Goal: Ask a question: Seek information or help from site administrators or community

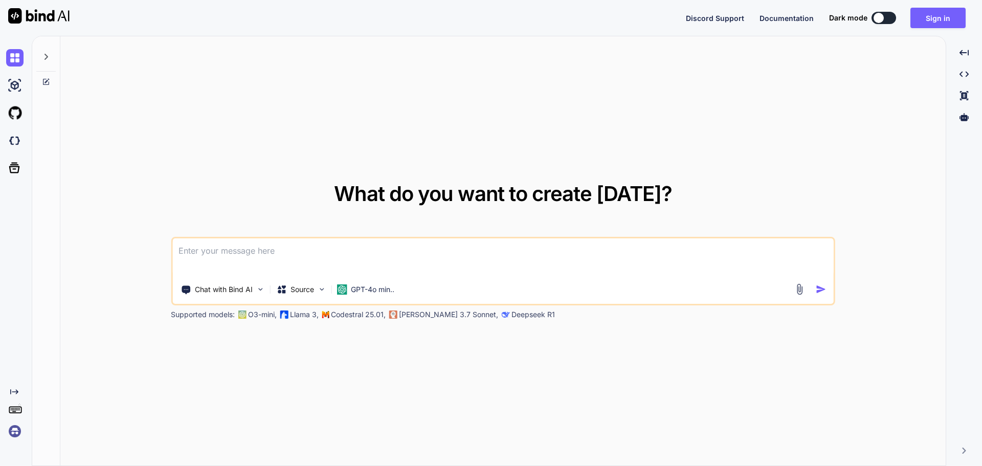
click at [210, 248] on textarea at bounding box center [502, 257] width 661 height 38
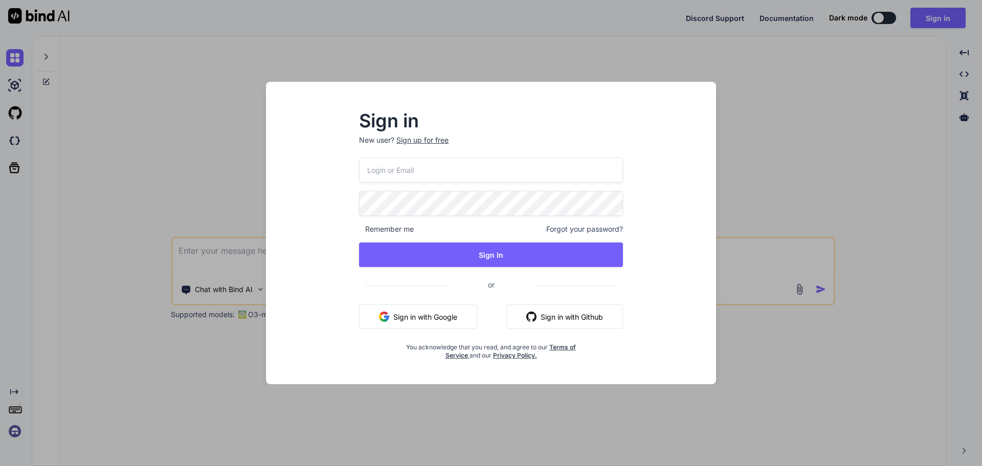
click at [403, 141] on div "Sign up for free" at bounding box center [422, 140] width 52 height 10
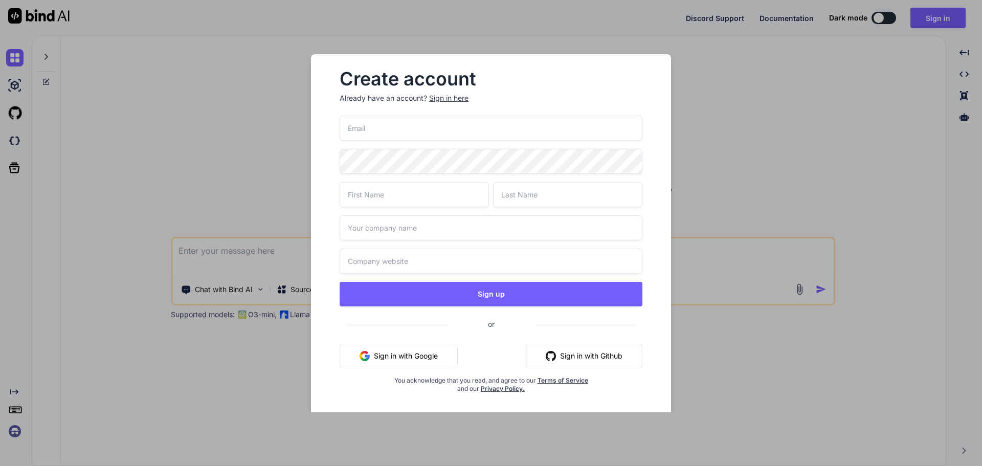
click at [368, 133] on input "email" at bounding box center [490, 128] width 303 height 25
type input "[EMAIL_ADDRESS][DOMAIN_NAME]"
type input "SumitB"
type input "KUMARRR"
click at [422, 220] on input "text" at bounding box center [490, 227] width 303 height 25
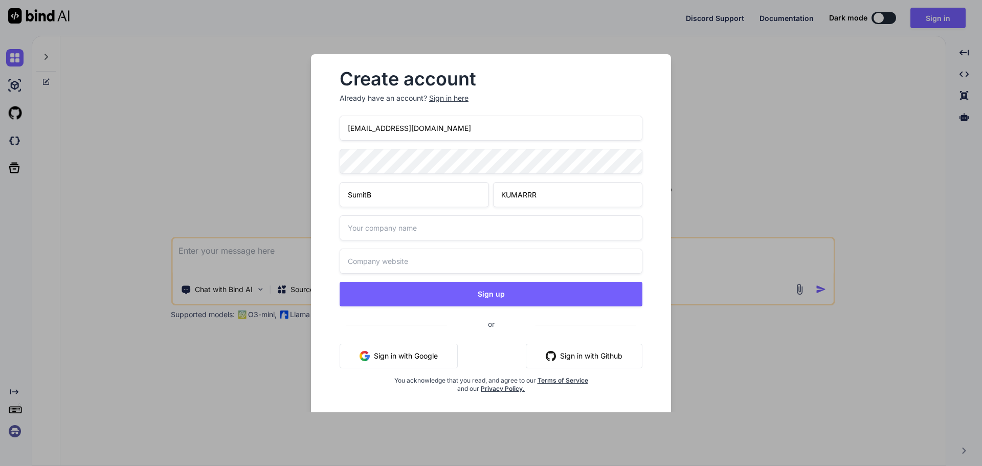
type input "Chetu"
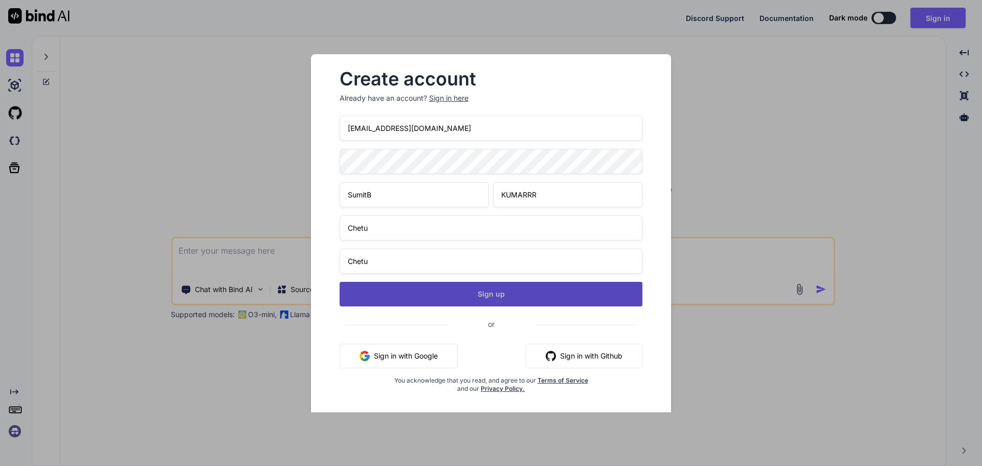
click at [403, 301] on button "Sign up" at bounding box center [490, 294] width 303 height 25
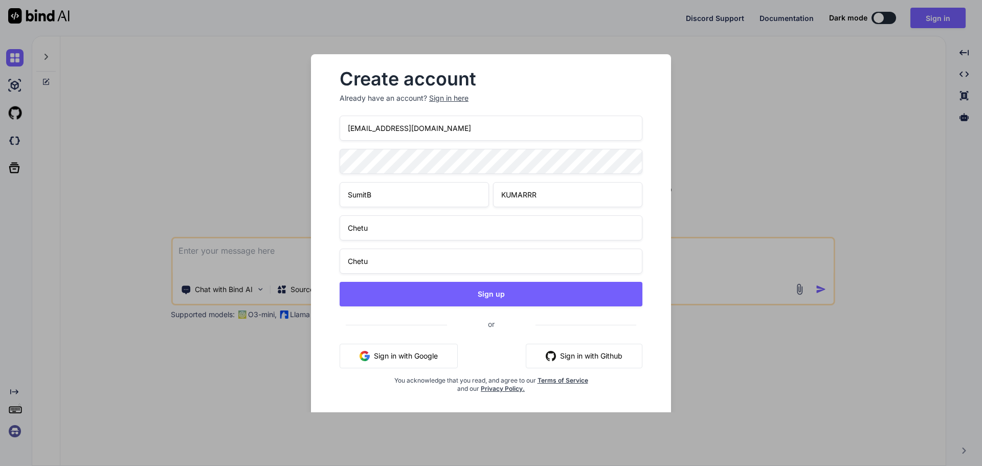
click at [193, 150] on div "Create account Already have an account? Sign in here [EMAIL_ADDRESS][DOMAIN_NAM…" at bounding box center [491, 233] width 982 height 466
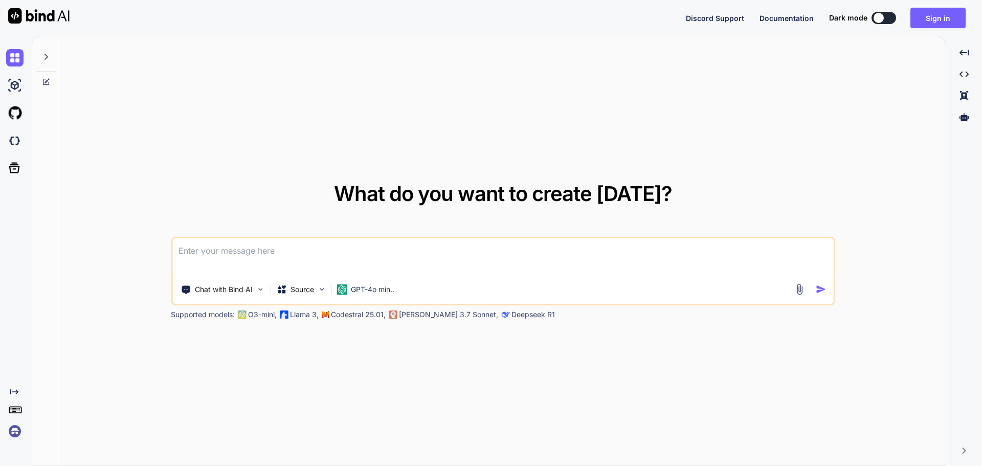
click at [358, 251] on textarea at bounding box center [502, 257] width 661 height 38
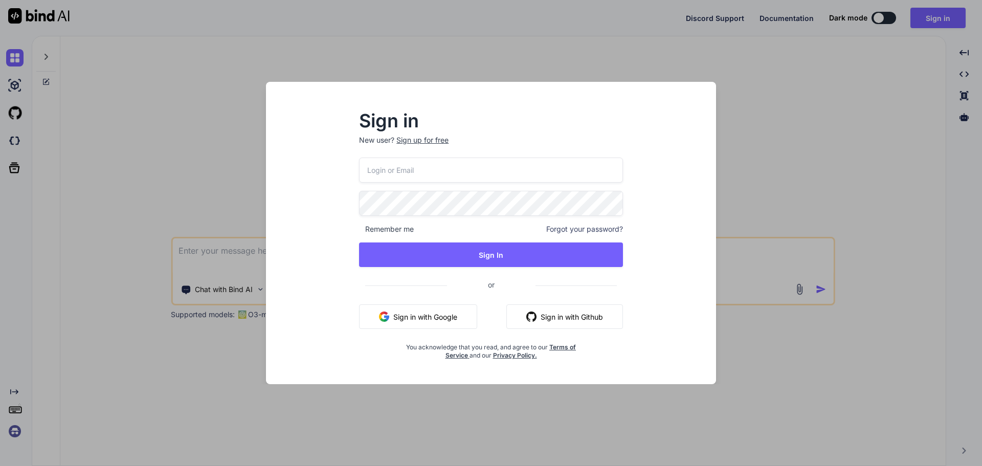
click at [408, 168] on input "email" at bounding box center [491, 169] width 264 height 25
type input "[EMAIL_ADDRESS][DOMAIN_NAME]"
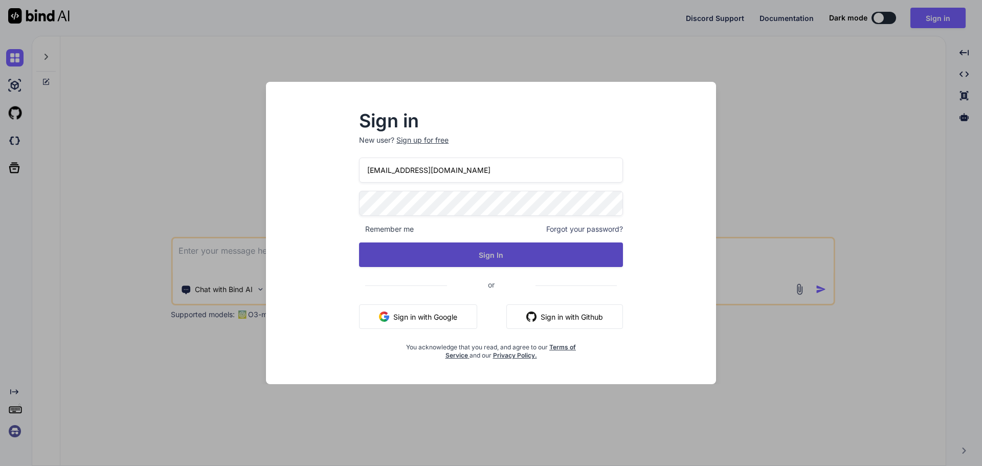
click at [531, 260] on button "Sign In" at bounding box center [491, 254] width 264 height 25
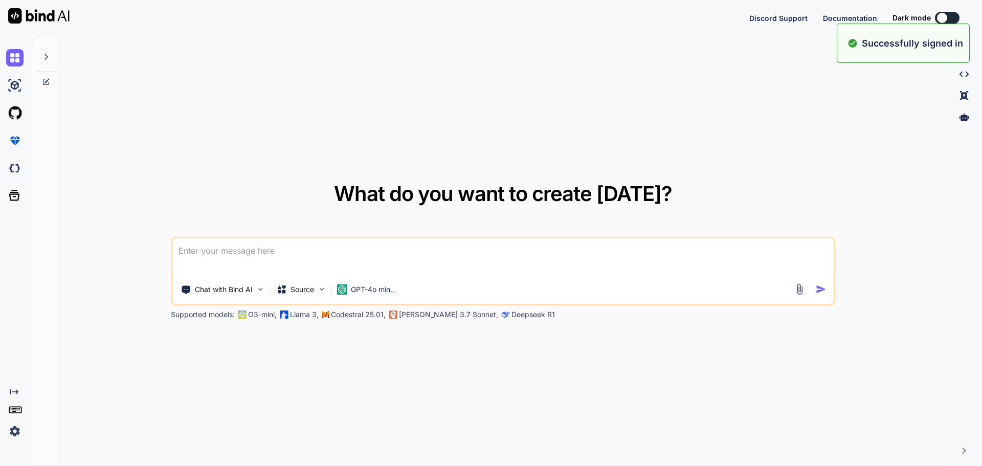
click at [467, 167] on div "What do you want to create [DATE]? Chat with Bind AI Source GPT-4o min.. Suppor…" at bounding box center [502, 251] width 885 height 430
type textarea "x"
click at [370, 247] on textarea at bounding box center [502, 257] width 661 height 38
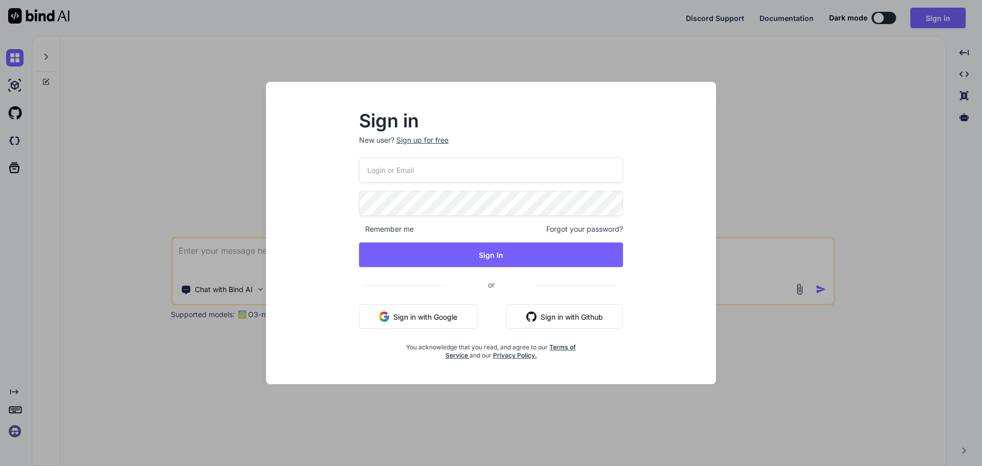
click at [438, 177] on input "email" at bounding box center [491, 169] width 264 height 25
type input "[EMAIL_ADDRESS][DOMAIN_NAME]"
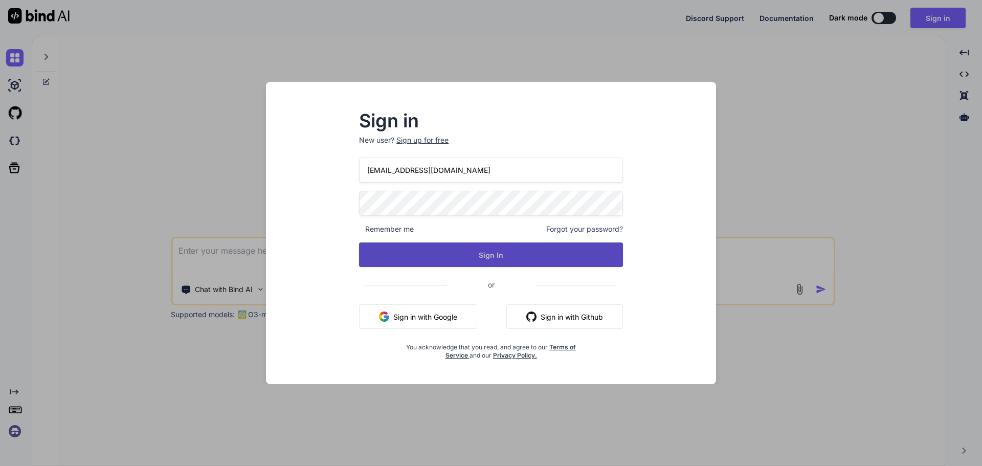
click at [461, 263] on button "Sign In" at bounding box center [491, 254] width 264 height 25
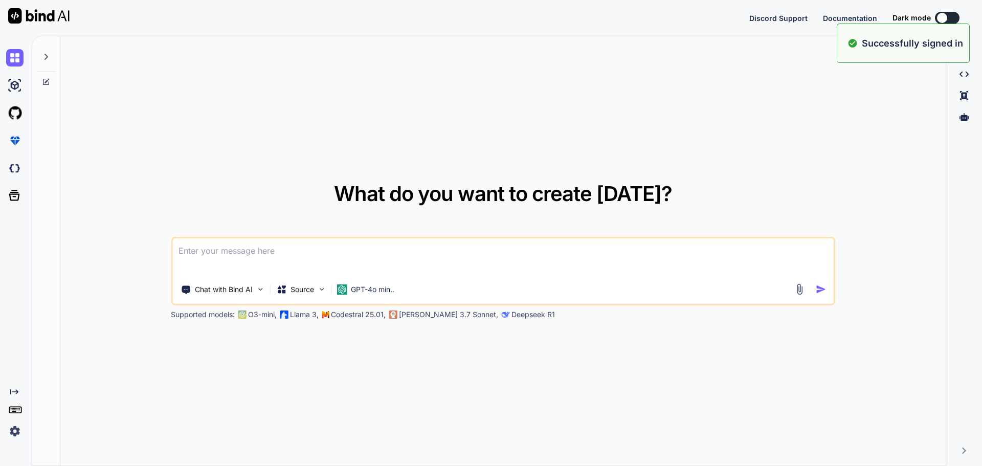
type textarea "x"
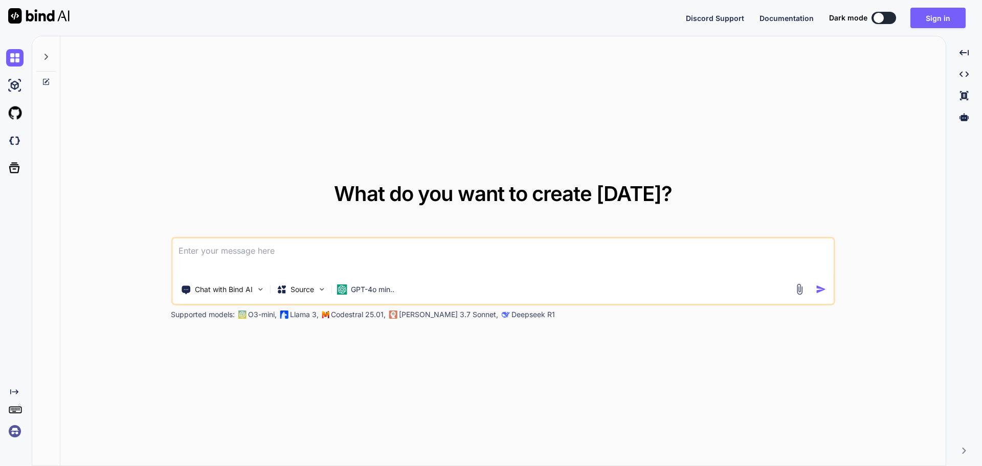
click at [437, 270] on textarea at bounding box center [502, 257] width 661 height 38
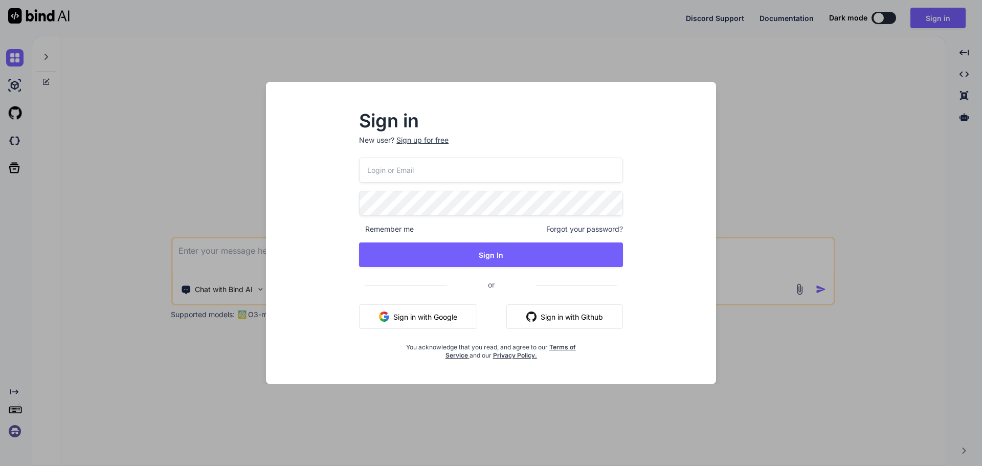
click at [400, 176] on input "email" at bounding box center [491, 169] width 264 height 25
type input "[EMAIL_ADDRESS][DOMAIN_NAME]"
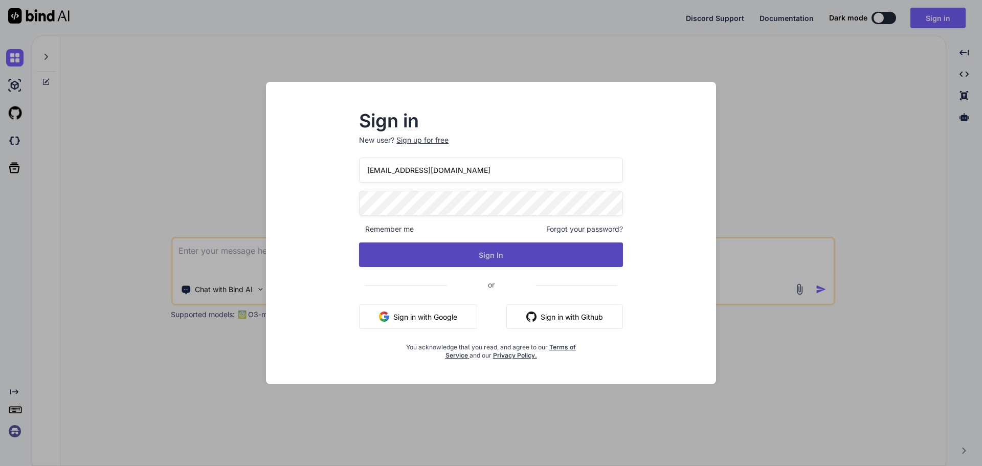
click at [403, 257] on button "Sign In" at bounding box center [491, 254] width 264 height 25
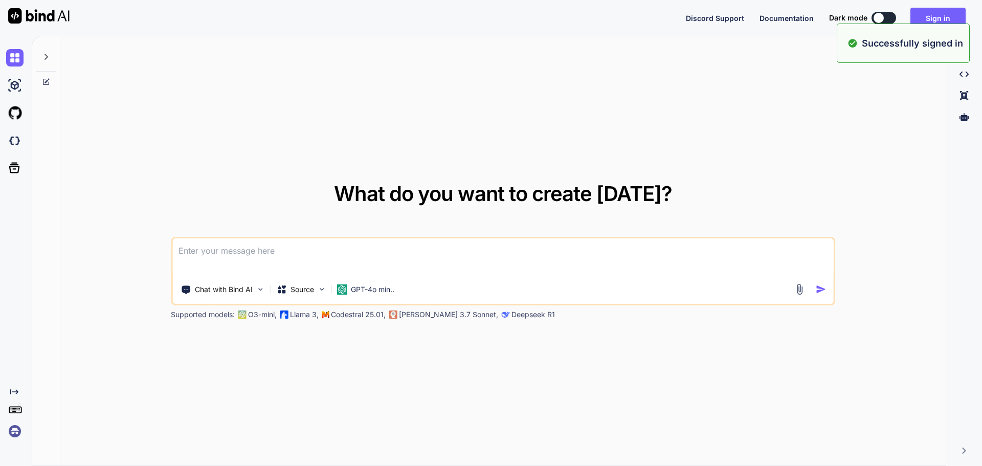
click at [405, 258] on textarea at bounding box center [502, 257] width 661 height 38
type textarea "x"
type textarea "ed"
type textarea "x"
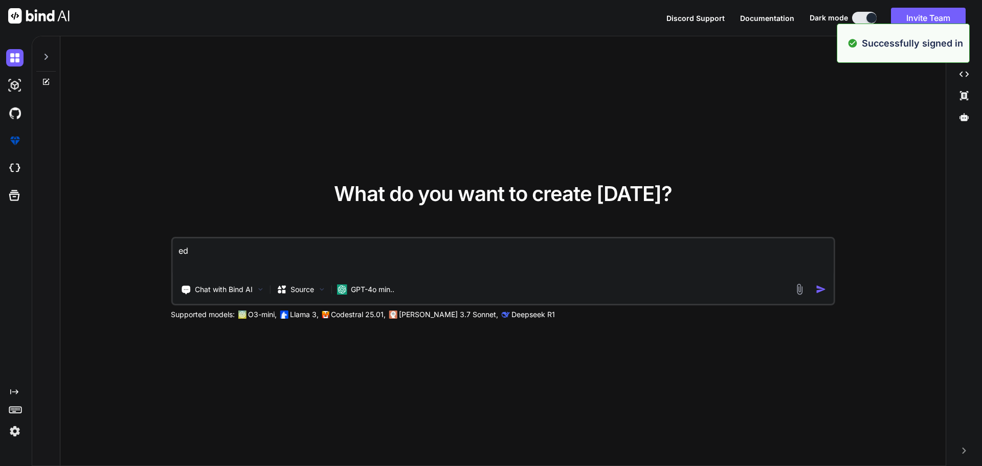
type textarea "e"
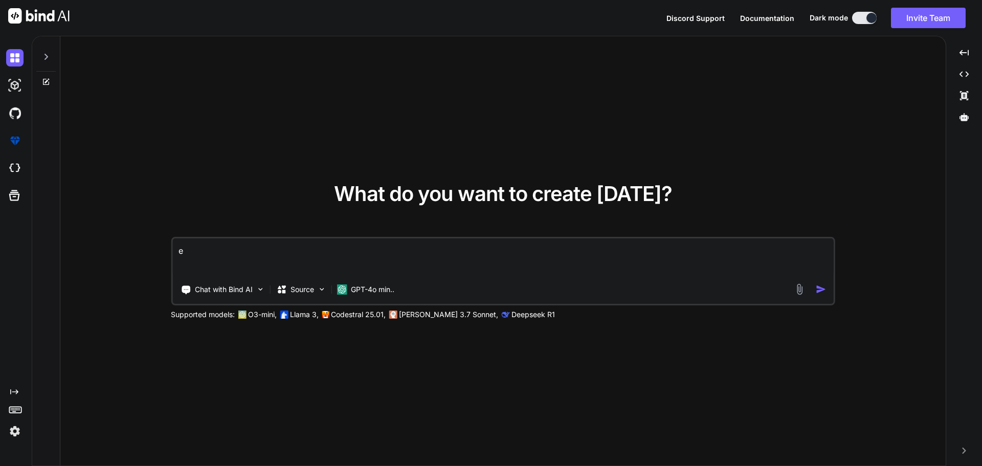
type textarea "x"
paste textarea "I want to this code <RadzenDropDown Value="@selectedPatient.SelectedLocationId"…"
type textarea "I want to this code <RadzenDropDown Value="@selectedPatient.SelectedLocationId"…"
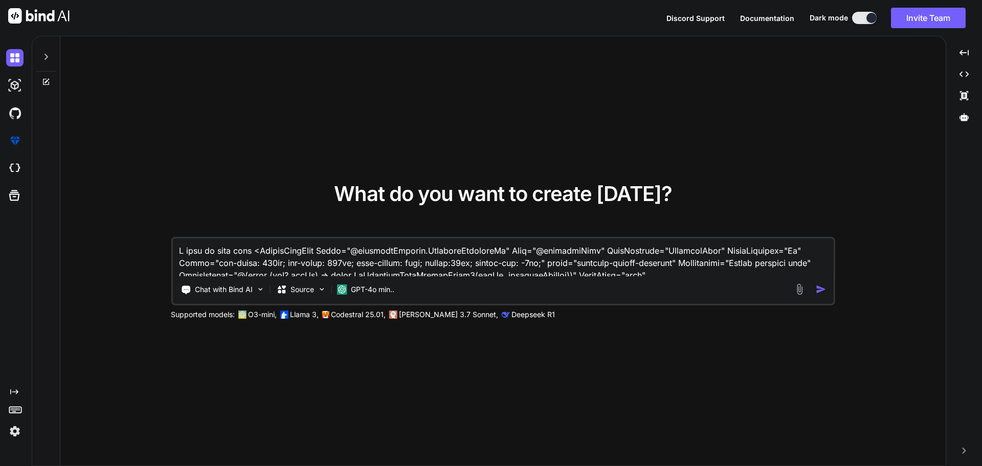
scroll to position [63, 0]
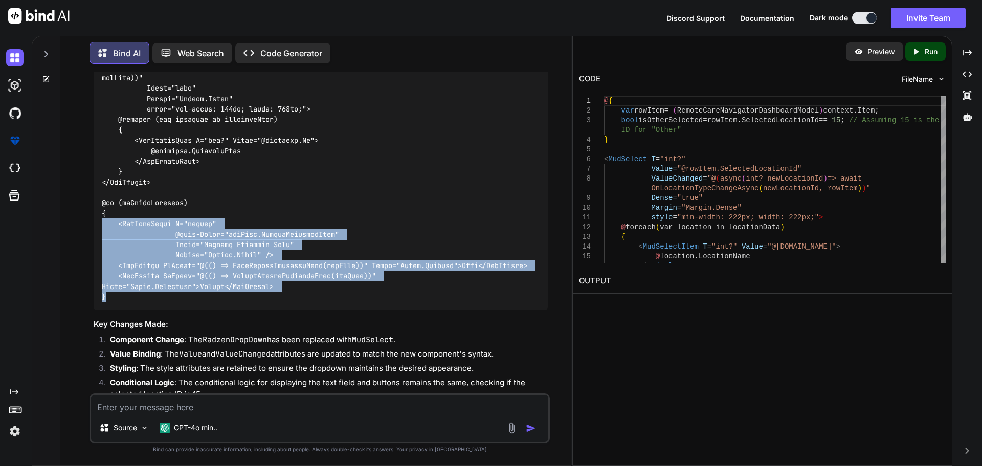
scroll to position [163, 0]
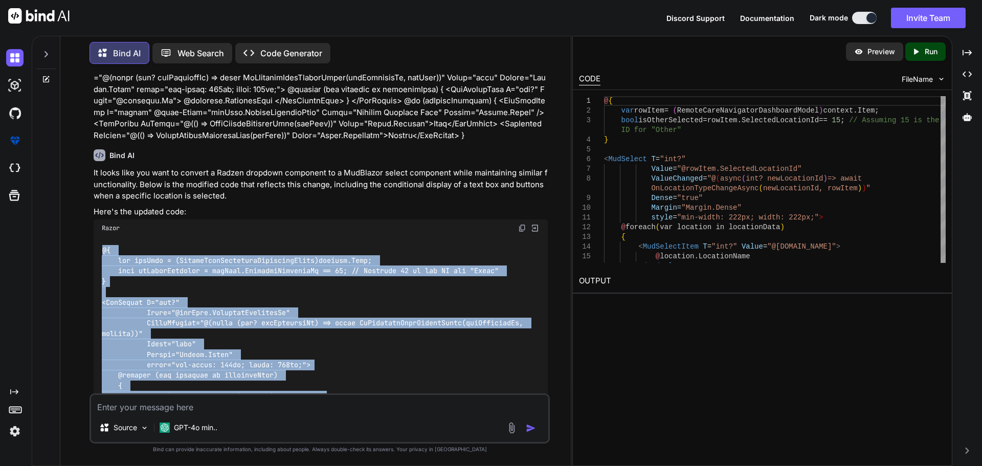
drag, startPoint x: 106, startPoint y: 292, endPoint x: 102, endPoint y: 253, distance: 39.6
click at [102, 253] on div at bounding box center [321, 401] width 454 height 329
copy code "@{ var rowItem = (RemoteCareNavigatorDashboardModel)context.Item; bool isOtherS…"
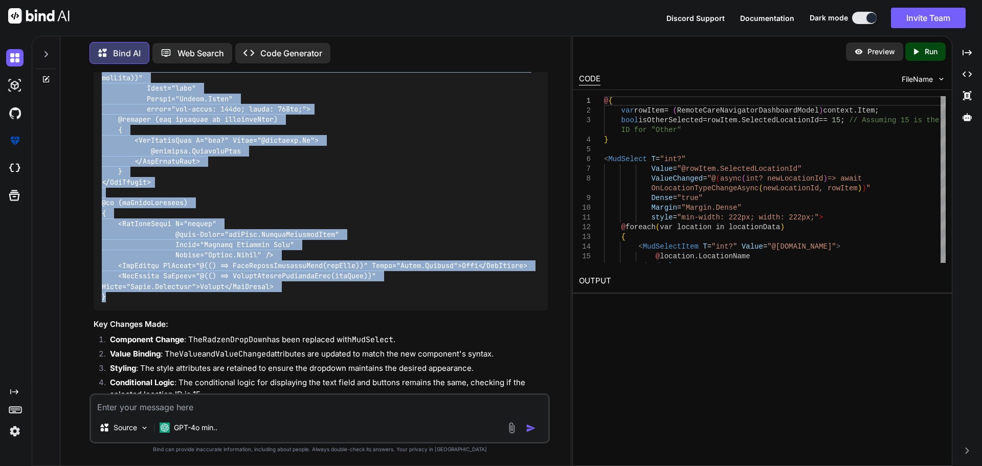
scroll to position [468, 0]
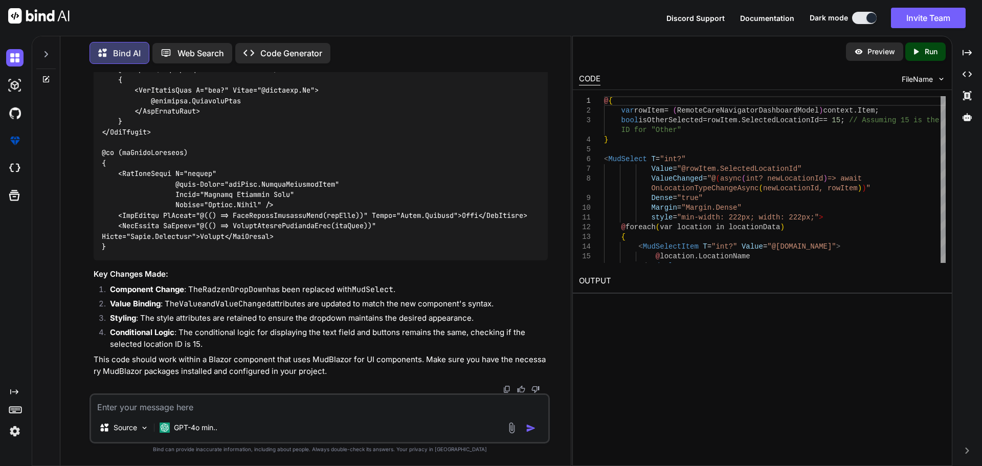
click at [190, 404] on textarea at bounding box center [319, 404] width 457 height 18
paste textarea "var rowItem = (PatientModel)context.Item;"
paste textarea "Compiler Error CS0103 [DATE] The name 'identifier' does not exist in the curren…"
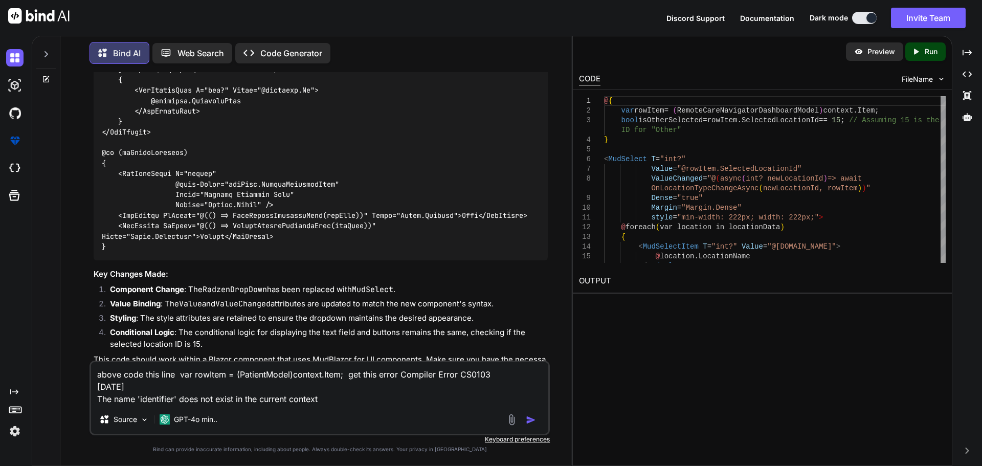
click at [149, 379] on textarea "above code this line var rowItem = (PatientModel)context.Item; get this error C…" at bounding box center [319, 383] width 457 height 43
drag, startPoint x: 154, startPoint y: 386, endPoint x: 58, endPoint y: 384, distance: 96.6
click at [58, 384] on div "Bind AI Web Search Created with Pixso. Code Generator You Bind AI It looks like…" at bounding box center [301, 249] width 538 height 431
click at [308, 375] on textarea "above code this line var rowItem = (PatientModel)context.Item; get this error C…" at bounding box center [319, 383] width 457 height 43
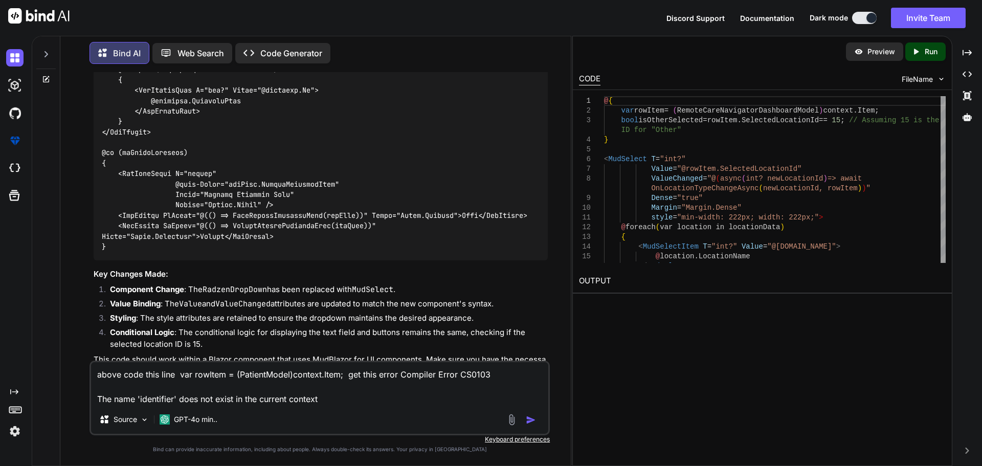
click at [170, 398] on textarea "above code this line var rowItem = (PatientModel)context.Item; get this error C…" at bounding box center [319, 383] width 457 height 43
paste textarea "context"
click at [388, 401] on textarea "above code this line var rowItem = (PatientModel)context.Item; get this error C…" at bounding box center [319, 383] width 457 height 43
type textarea "above code this line var rowItem = (PatientModel)context.Item; get this error C…"
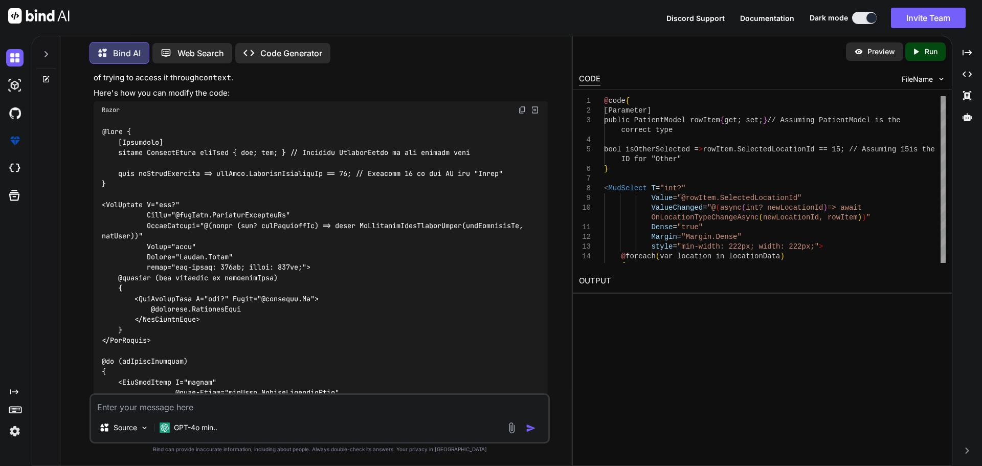
scroll to position [906, 0]
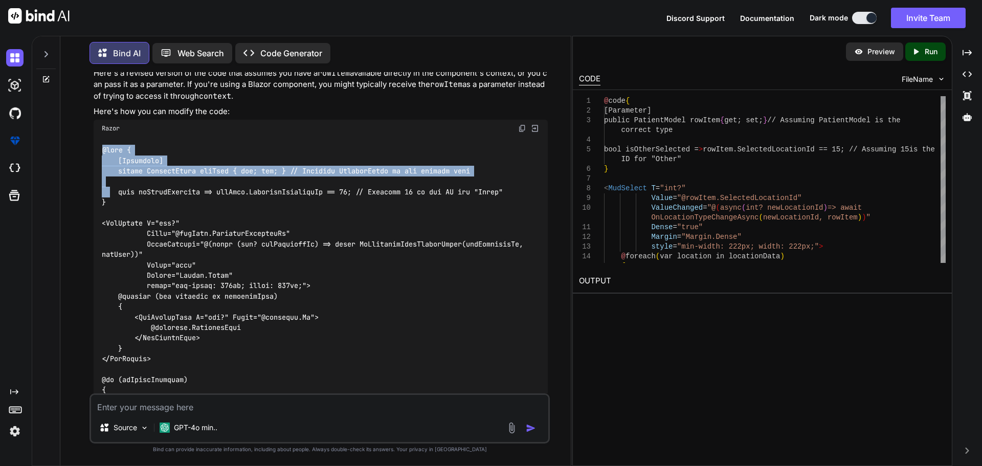
drag, startPoint x: 110, startPoint y: 196, endPoint x: 107, endPoint y: 181, distance: 15.6
click at [95, 144] on div at bounding box center [321, 312] width 454 height 350
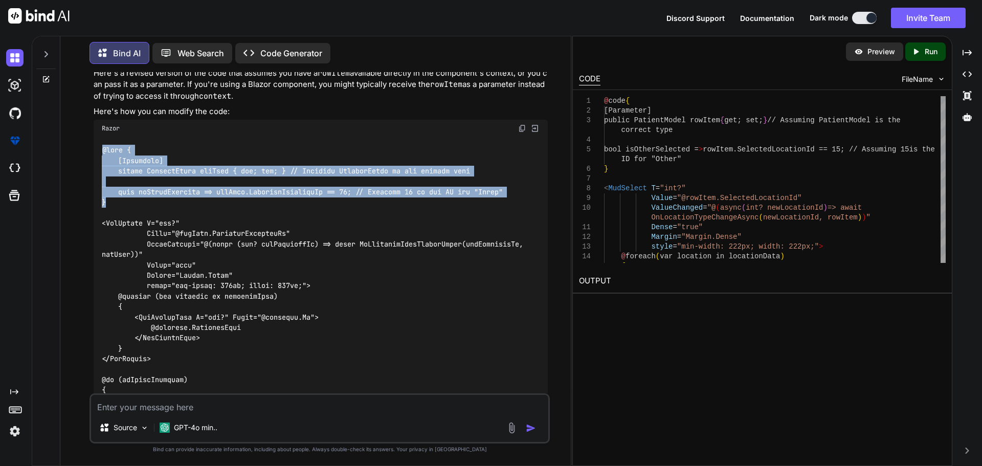
drag, startPoint x: 111, startPoint y: 203, endPoint x: 97, endPoint y: 150, distance: 55.2
click at [97, 150] on div at bounding box center [321, 312] width 454 height 350
copy code "@code { [Parameter] public PatientModel rowItem { get; set; } // Assuming Patie…"
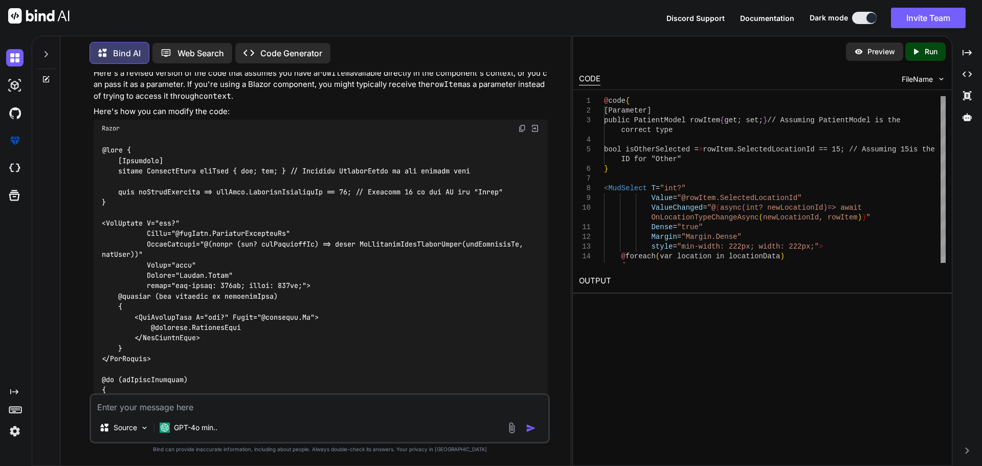
click at [303, 215] on div at bounding box center [321, 312] width 454 height 350
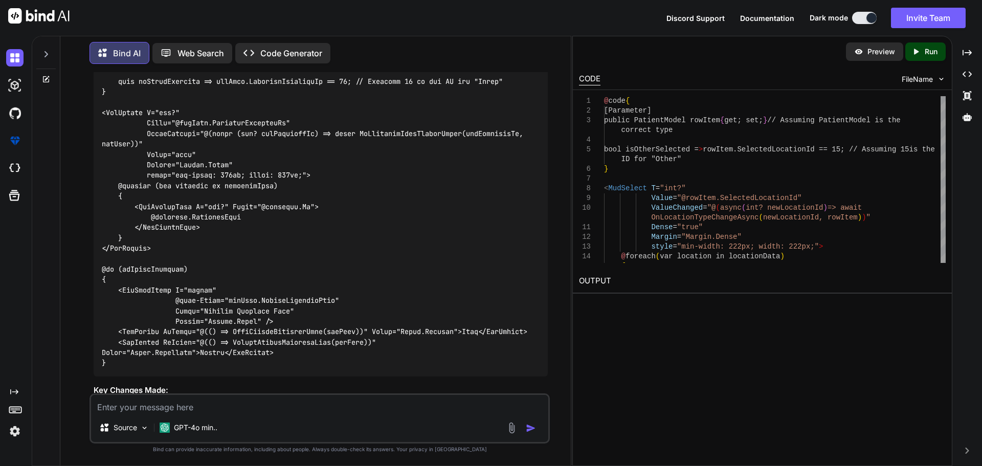
scroll to position [863, 0]
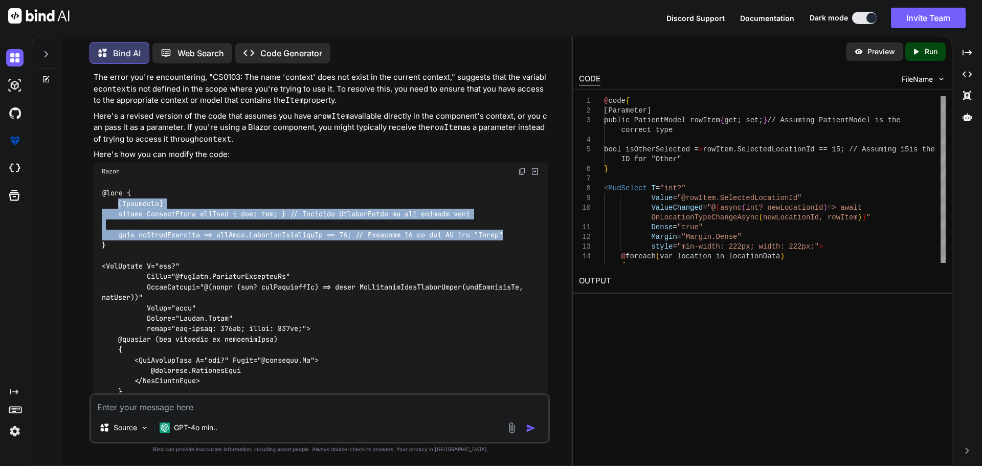
drag, startPoint x: 515, startPoint y: 237, endPoint x: 118, endPoint y: 203, distance: 398.7
click at [118, 203] on div at bounding box center [321, 355] width 454 height 350
copy code "[Parameter] public PatientModel rowItem { get; set; } // Assuming PatientModel …"
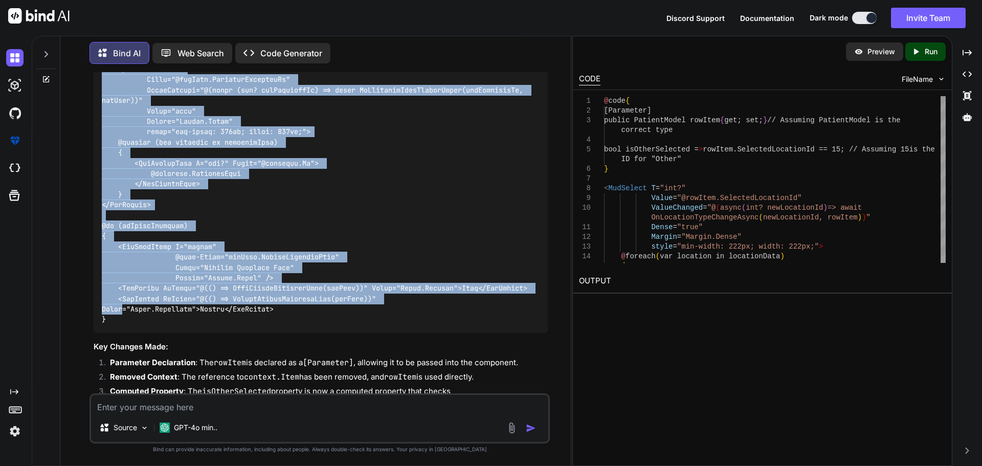
scroll to position [1119, 0]
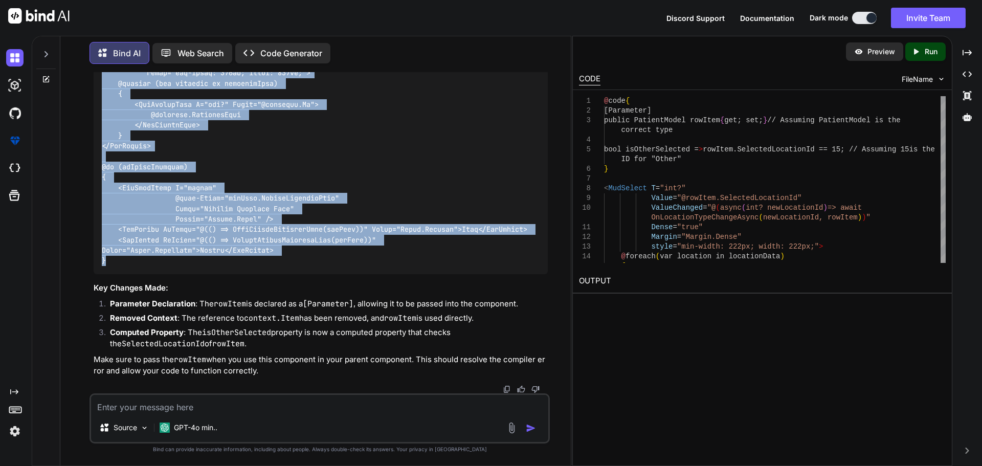
drag, startPoint x: 102, startPoint y: 113, endPoint x: 122, endPoint y: 256, distance: 144.5
click at [122, 256] on div at bounding box center [321, 99] width 454 height 350
copy code "<MudSelect T="int?" Value="@rowItem.SelectedLocationId" ValueChanged="@(async (…"
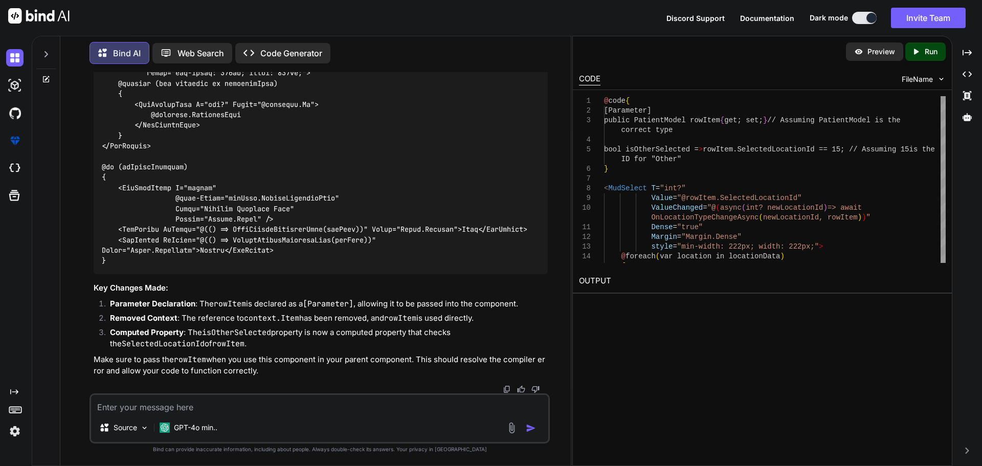
click at [286, 403] on textarea at bounding box center [319, 404] width 457 height 18
paste textarea "<TemplateColumn Title="Location Type" Resizable="true" Width="200px"> <CellTemp…"
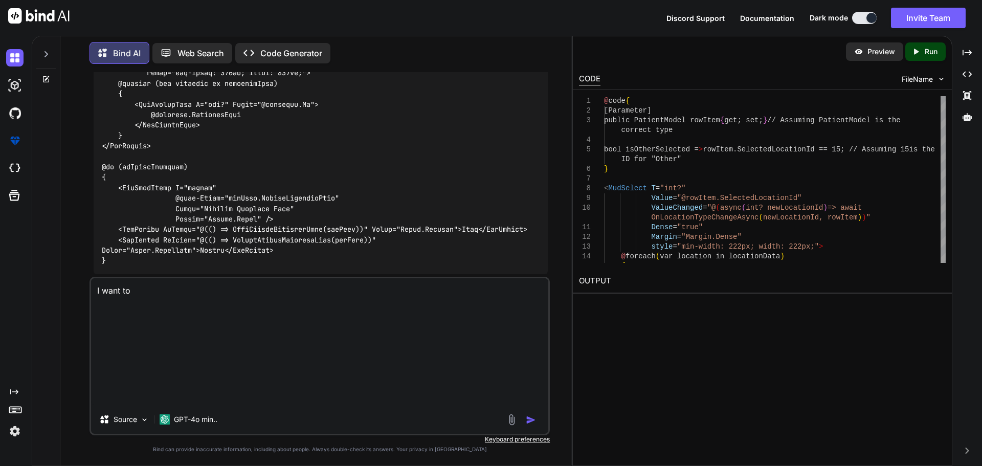
scroll to position [0, 0]
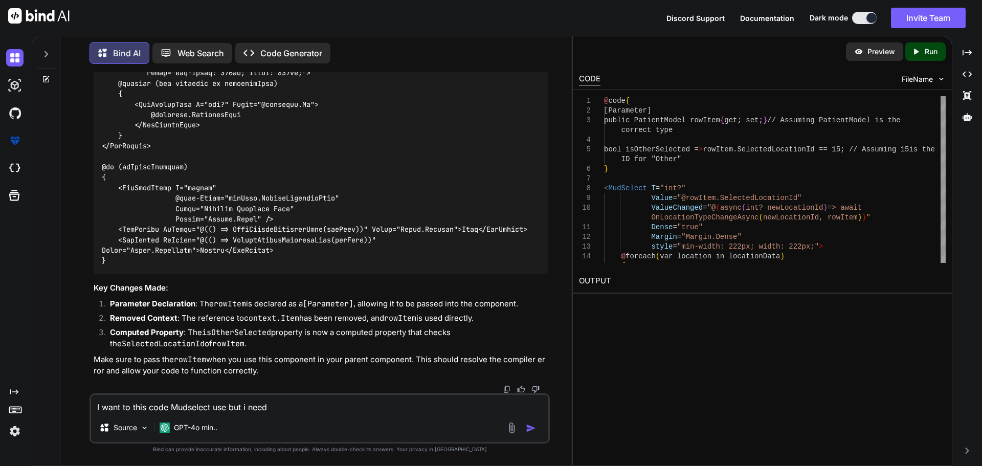
paste textarea "<TemplateColumn Title="Location Type" Resizable="true" Width="200px"> <CellTemp…"
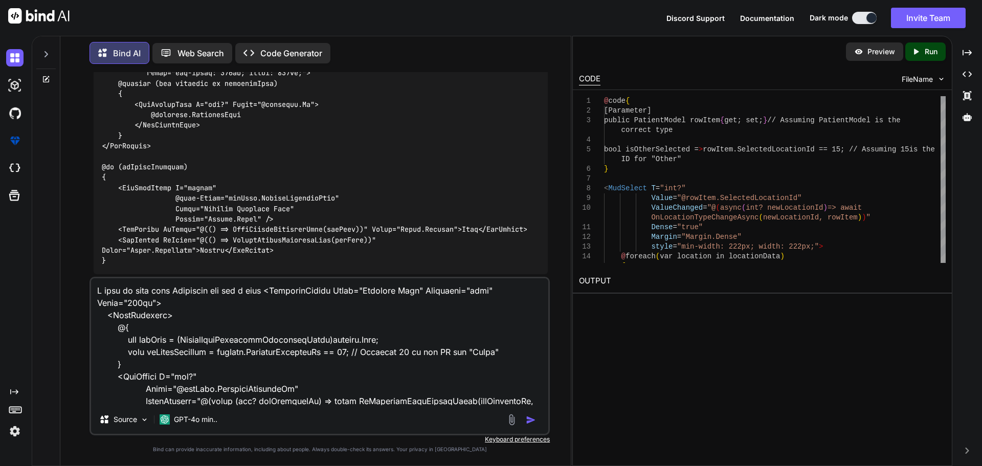
click at [272, 290] on textarea at bounding box center [319, 341] width 457 height 127
paste textarea "RadzenDropDown"
type textarea "I want to this code Mudselect use but i need RadzenDropDown <TemplateColumn Tit…"
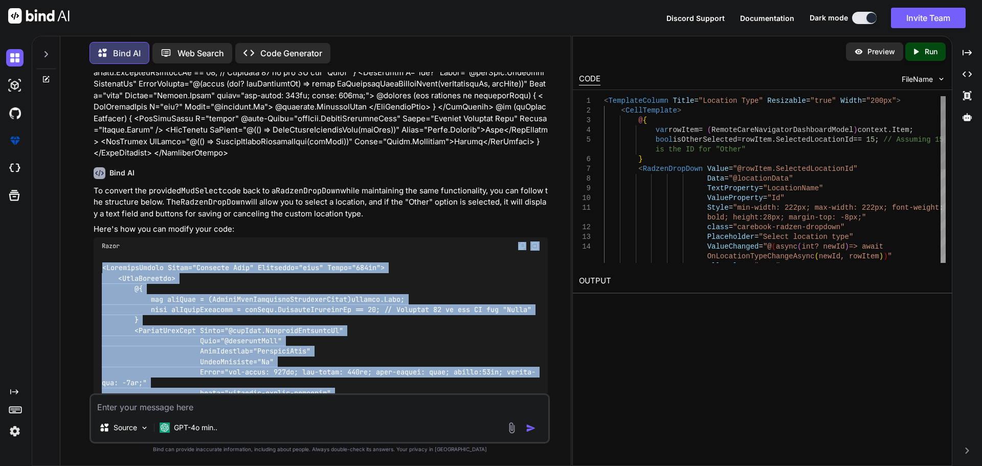
scroll to position [1492, 0]
drag, startPoint x: 178, startPoint y: 278, endPoint x: 102, endPoint y: 273, distance: 76.8
click at [102, 273] on div at bounding box center [321, 440] width 454 height 371
copy code "<TemplateColumn Title="Location Type" Resizable="true" Width="200px"> <CellTemp…"
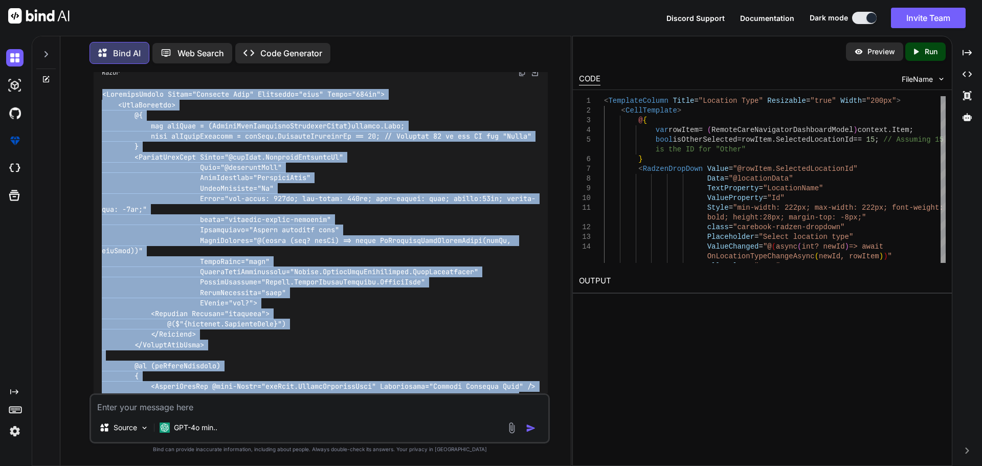
scroll to position [1623, 0]
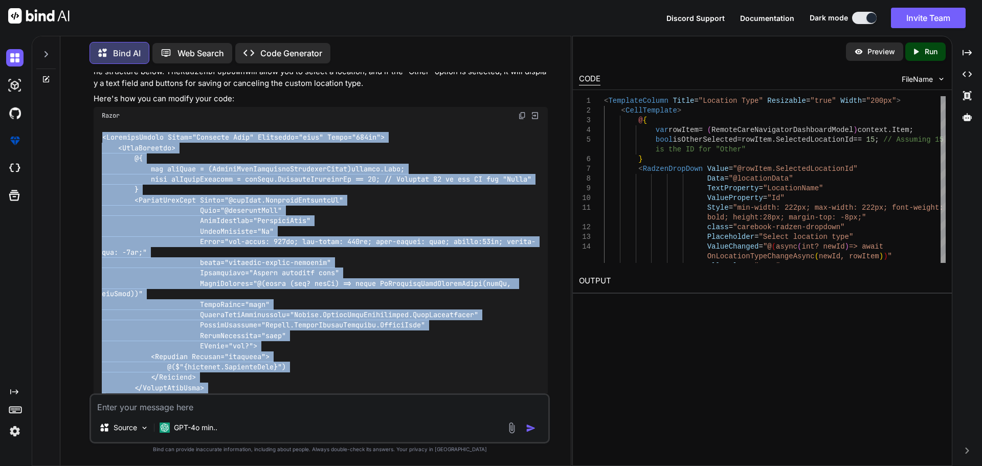
click at [164, 235] on code at bounding box center [319, 309] width 434 height 355
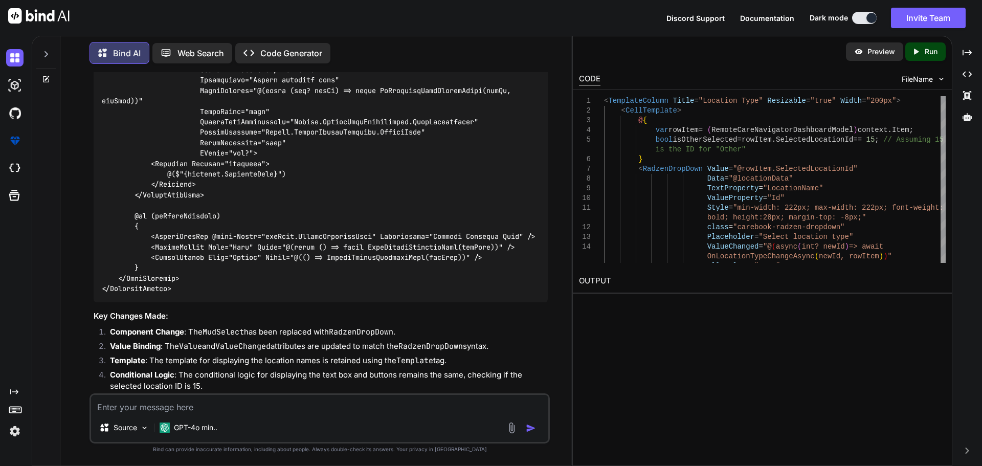
scroll to position [1828, 0]
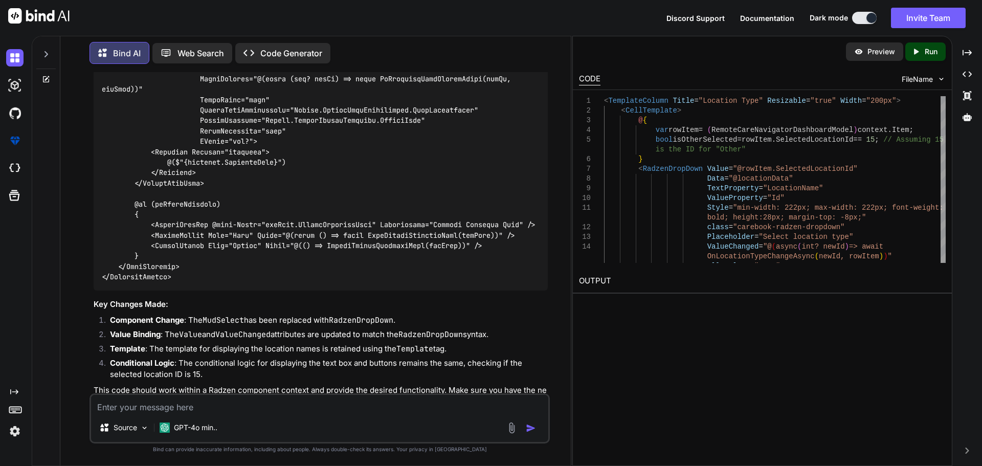
click at [173, 407] on textarea at bounding box center [319, 404] width 457 height 18
type textarea "h"
paste textarea "RadzenDropDown"
paste textarea "MudSelect"
paste textarea "<RadzenDropDown Value="@selectedPatient.SelectedLocationId" Data="@locationData…"
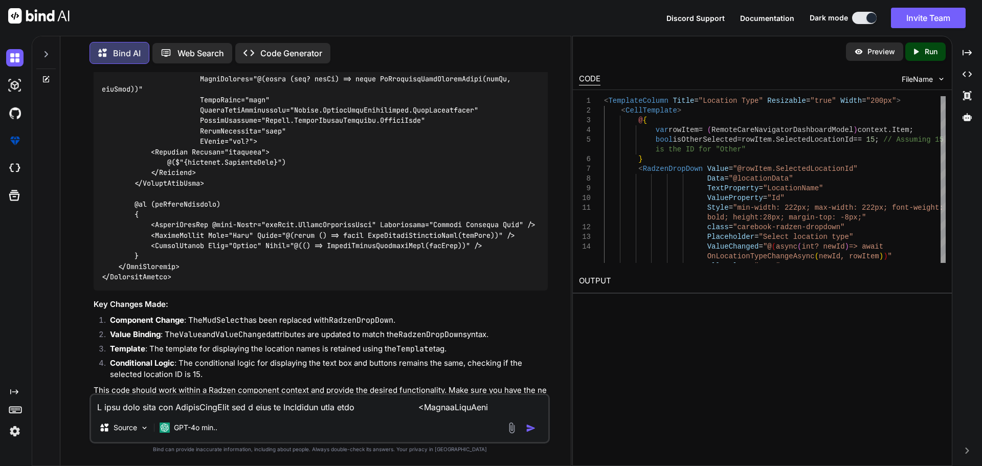
scroll to position [210, 0]
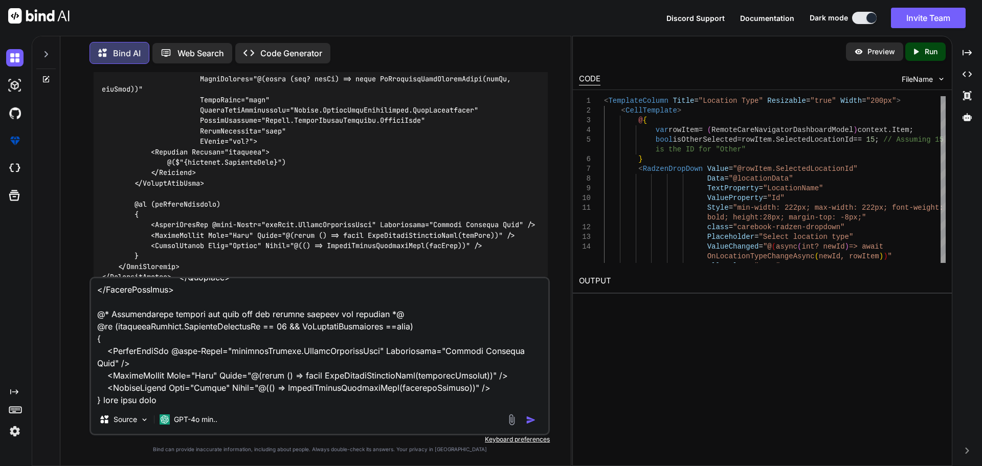
paste textarea "<CellTemplate> @{ var rowItem = (RemoteCareNavigatorDashboardModel)context.Item…"
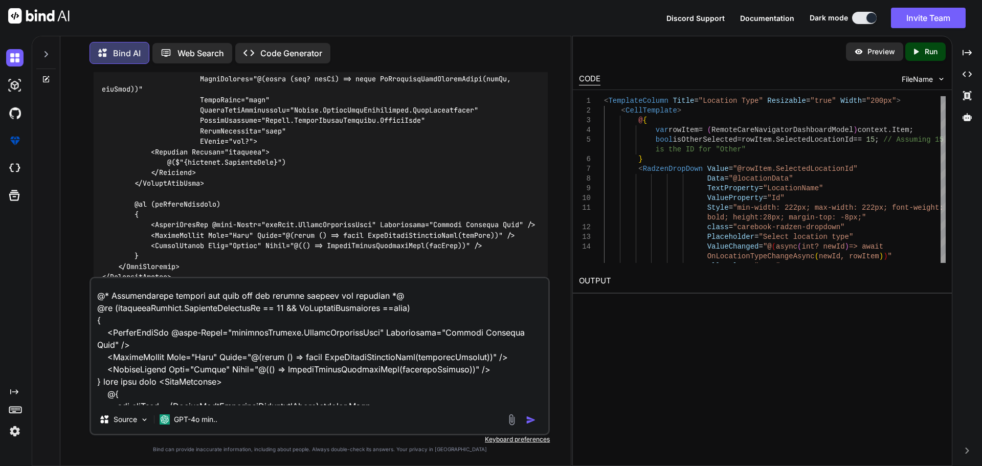
scroll to position [246, 0]
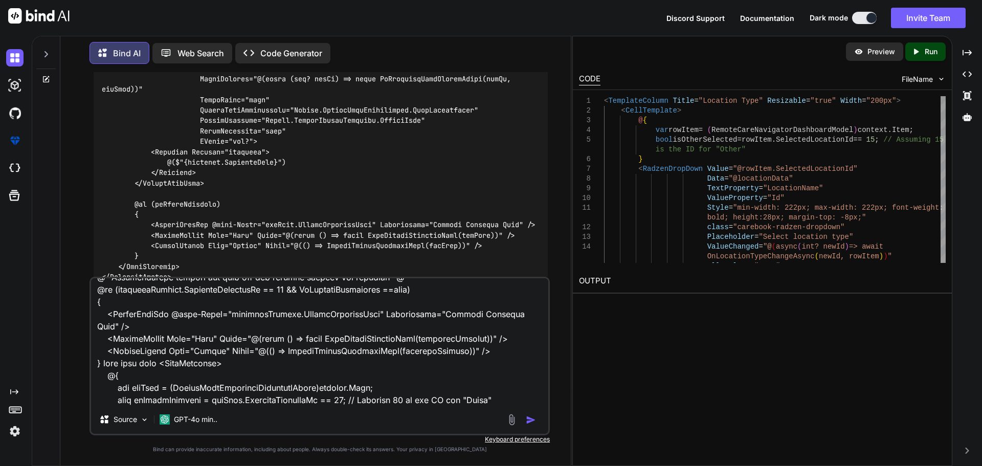
drag, startPoint x: 169, startPoint y: 399, endPoint x: 101, endPoint y: 363, distance: 76.8
click at [101, 363] on textarea at bounding box center [319, 341] width 457 height 127
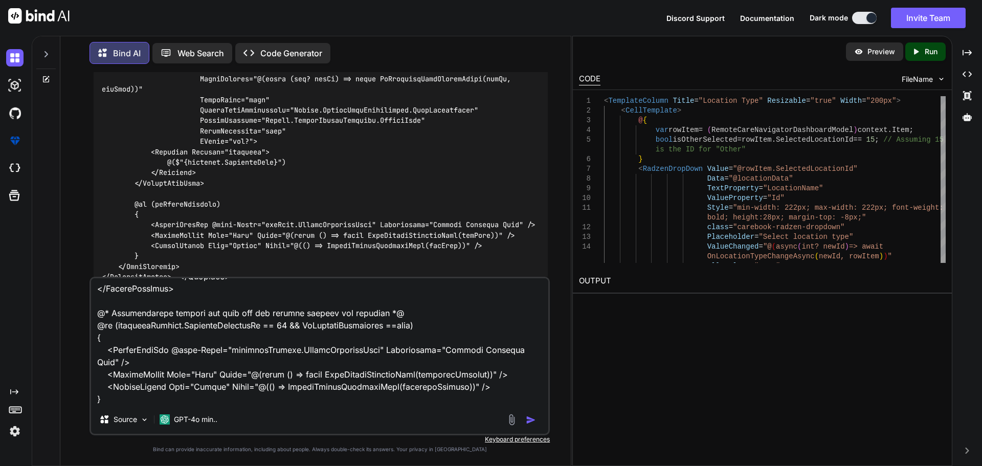
scroll to position [211, 0]
type textarea "I want this code use RadzenDropDown but i need to MudSelect this code <RadzenDr…"
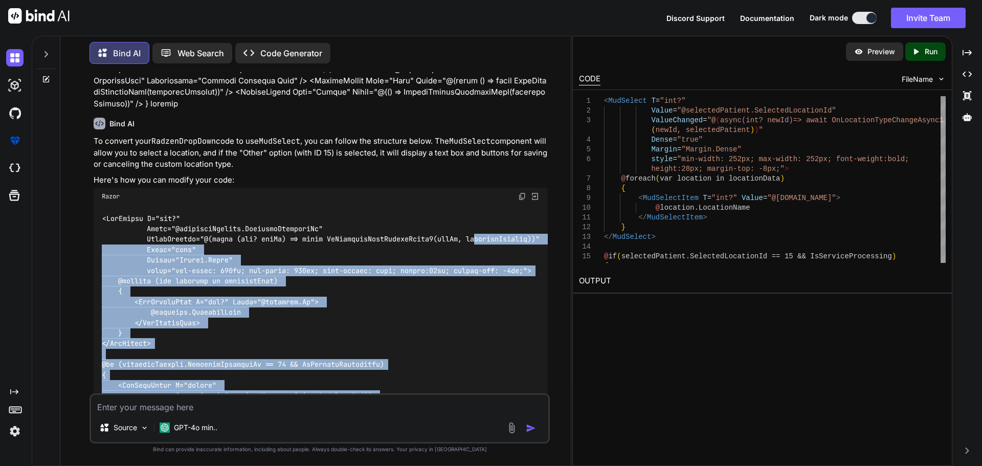
scroll to position [2298, 0]
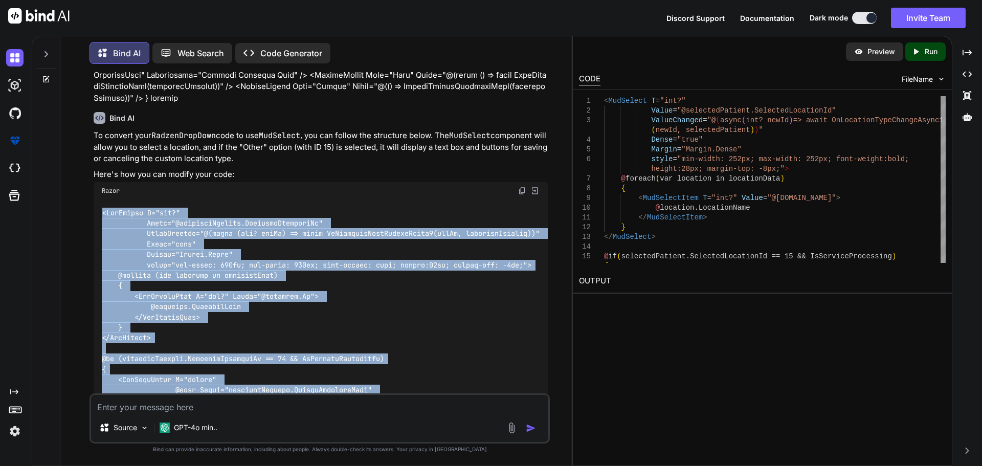
drag, startPoint x: 106, startPoint y: 339, endPoint x: 96, endPoint y: 221, distance: 118.5
click at [96, 221] on div at bounding box center [321, 337] width 454 height 277
copy code "<MudSelect T="int?" Value="@selectedPatient.SelectedLocationId" ValueChanged="@…"
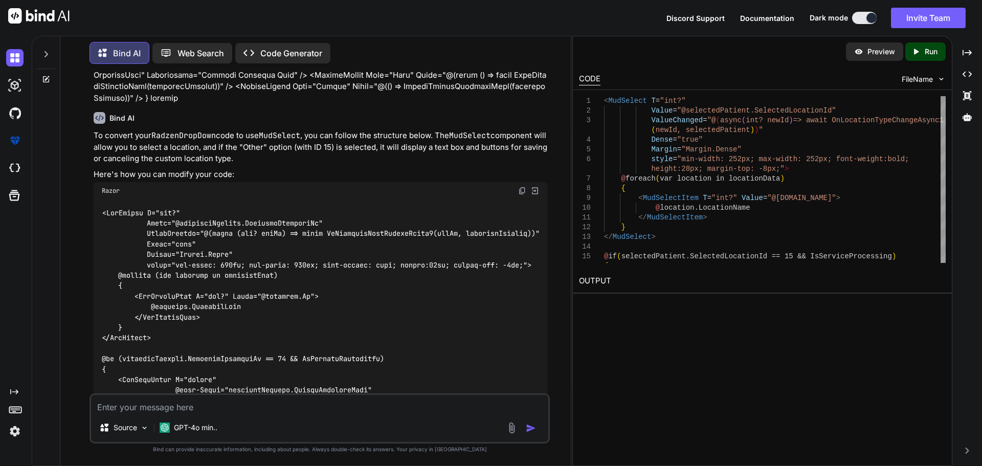
click at [243, 417] on div "Source GPT-4o min.." at bounding box center [319, 429] width 457 height 25
click at [244, 412] on textarea at bounding box center [319, 404] width 457 height 18
paste textarea "<MudSelect T="int?" Value="@selectedPatient.SelectedLocationId" ValueChanged="@…"
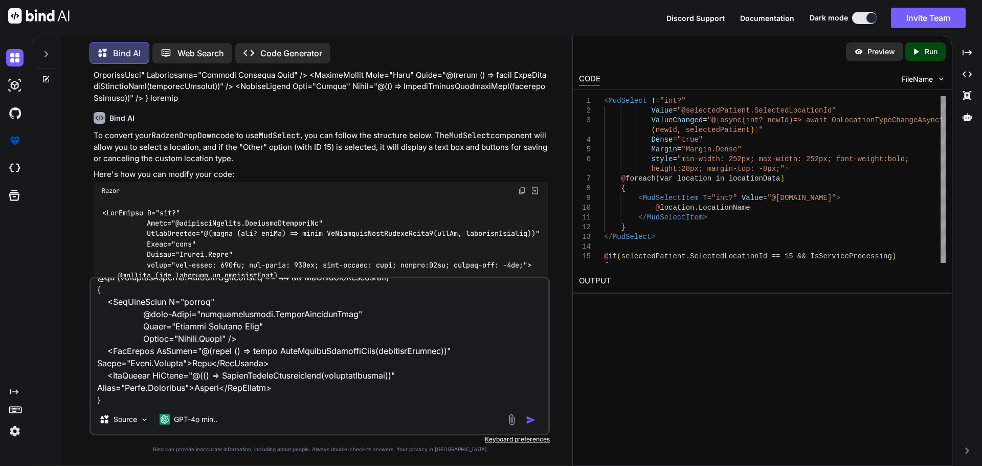
paste textarea "private async Task OnLocationTypeChangeAsync1(int? newLocationId, PatientModel …"
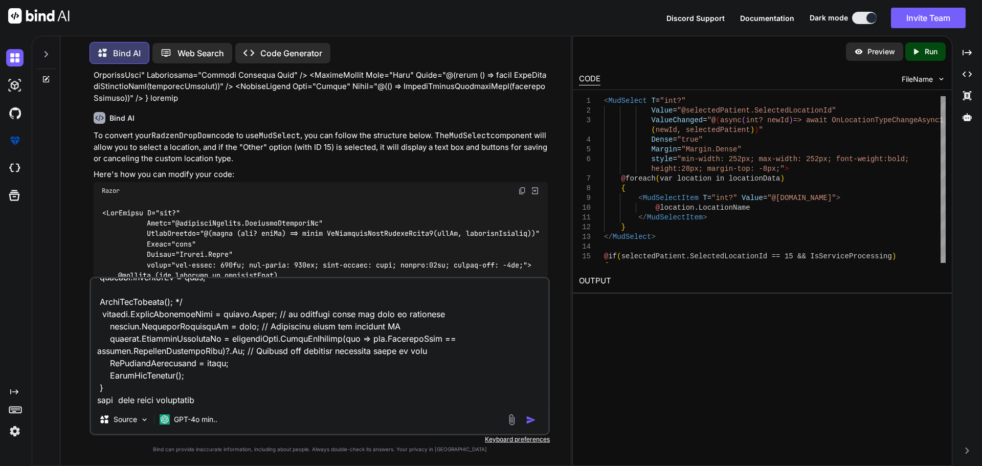
paste textarea "<MudItem xs="6"> @{ bool isOtherSelectedValue = selectedPatient.SelectedLocatio…"
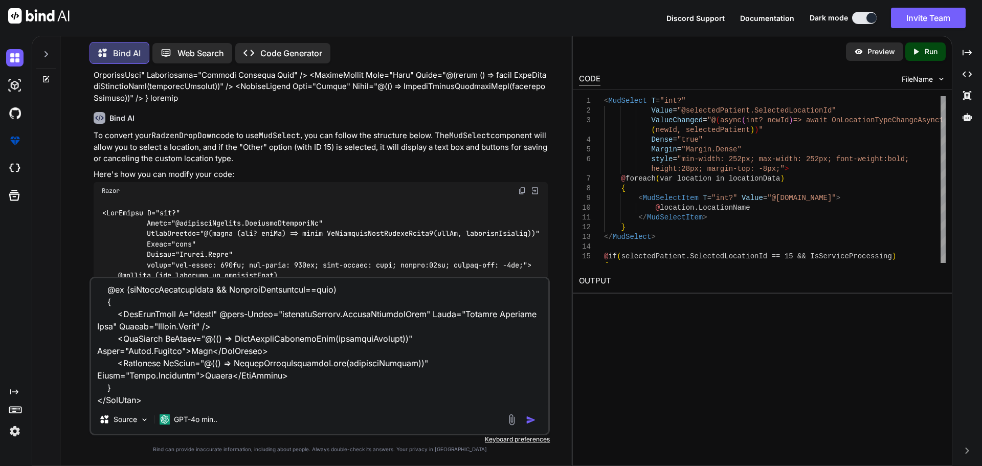
paste textarea "private async Task OnLocationTypeChangeAsync(int? newLocationId, PatientModel r…"
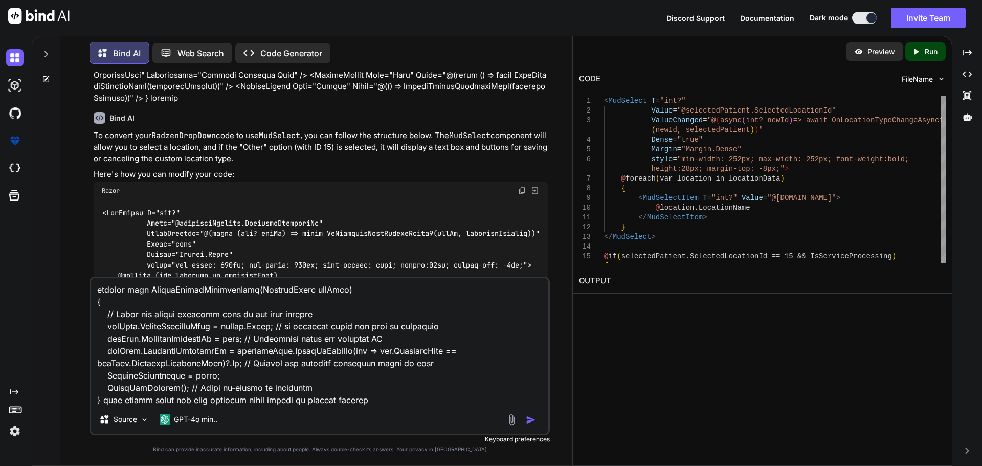
click at [328, 399] on textarea at bounding box center [319, 341] width 457 height 127
click at [411, 399] on textarea at bounding box center [319, 341] width 457 height 127
drag, startPoint x: 298, startPoint y: 400, endPoint x: 468, endPoint y: 398, distance: 169.7
click at [469, 398] on textarea at bounding box center [319, 341] width 457 height 127
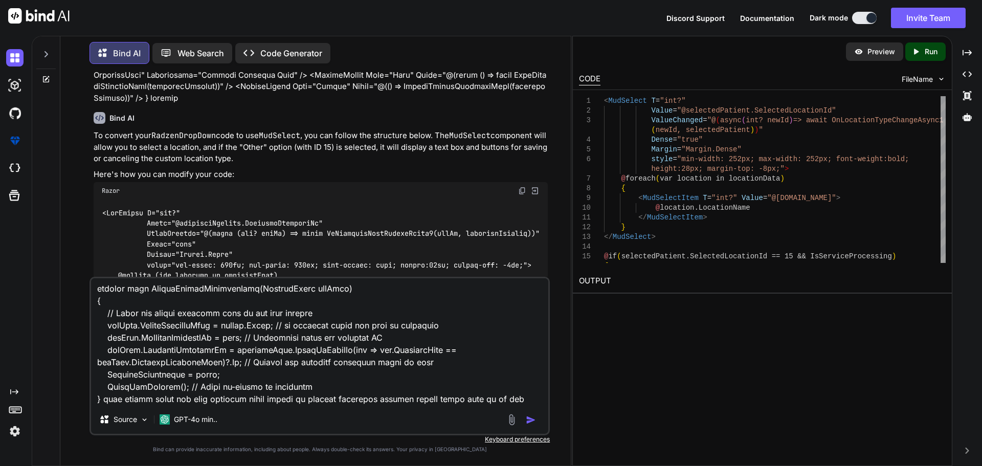
click at [514, 399] on textarea at bounding box center [319, 341] width 457 height 127
paste textarea "parante compnenet correct string value bind"
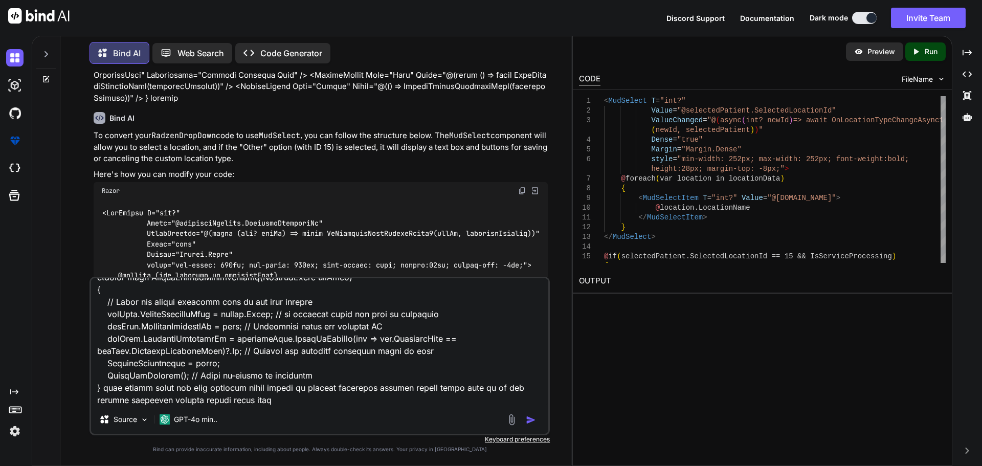
click at [514, 386] on textarea at bounding box center [319, 341] width 457 height 127
click at [517, 386] on textarea at bounding box center [319, 341] width 457 height 127
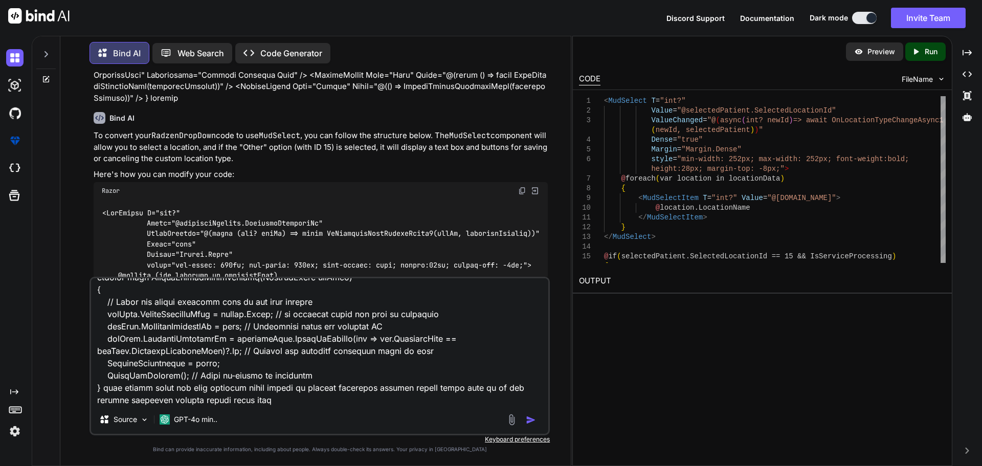
click at [517, 386] on textarea at bounding box center [319, 341] width 457 height 127
click at [180, 401] on textarea at bounding box center [319, 341] width 457 height 127
click at [233, 401] on textarea at bounding box center [319, 341] width 457 height 127
drag, startPoint x: 233, startPoint y: 401, endPoint x: 300, endPoint y: 391, distance: 68.2
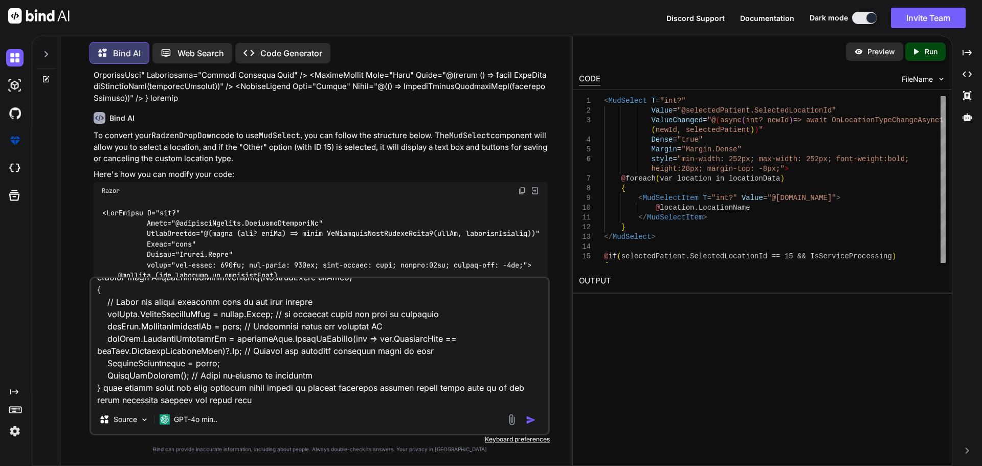
click at [300, 391] on textarea at bounding box center [319, 341] width 457 height 127
click at [246, 404] on textarea at bounding box center [319, 341] width 457 height 127
paste textarea "parante compnenet correct string value bind in ui but child compnenet correct i…"
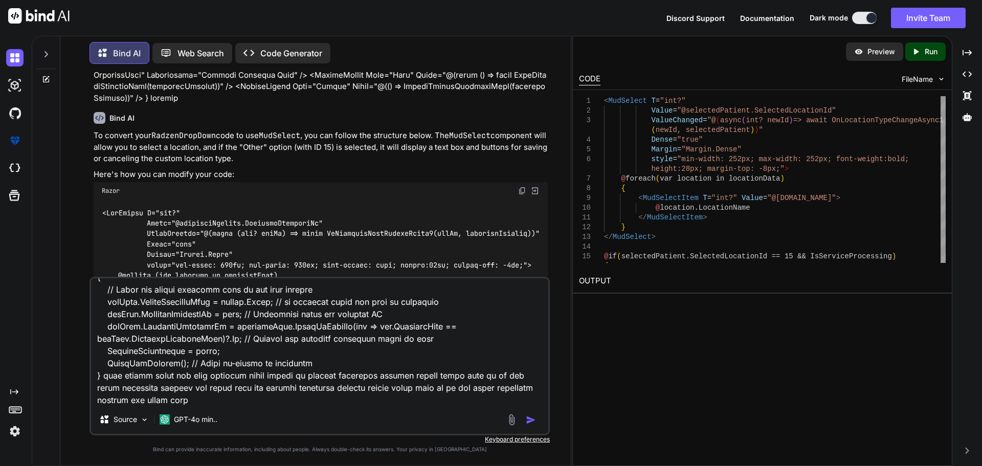
click at [464, 387] on textarea at bounding box center [319, 341] width 457 height 127
click at [267, 390] on textarea at bounding box center [319, 341] width 457 height 127
paste textarea "child"
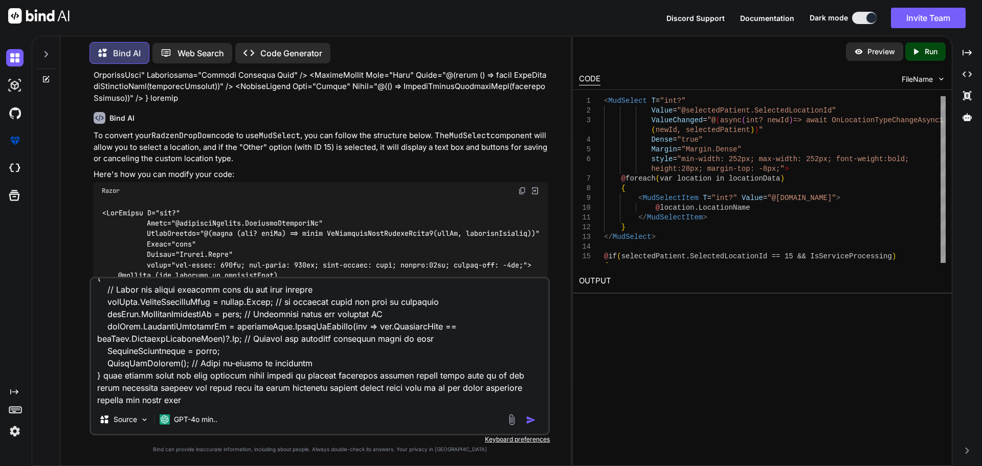
click at [314, 375] on textarea at bounding box center [319, 341] width 457 height 127
click at [452, 386] on textarea at bounding box center [319, 341] width 457 height 127
paste textarea "parante"
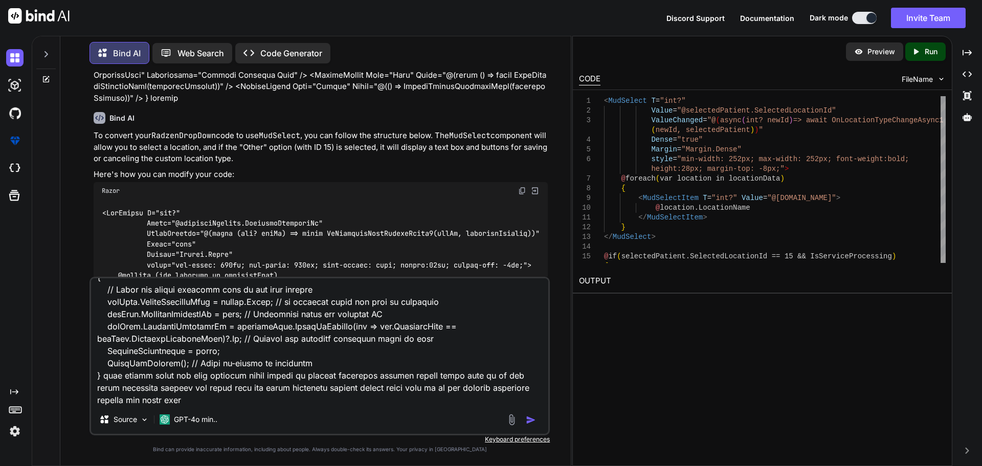
click at [223, 398] on textarea at bounding box center [319, 341] width 457 height 127
drag, startPoint x: 102, startPoint y: 375, endPoint x: 224, endPoint y: 388, distance: 122.9
click at [224, 388] on textarea at bounding box center [319, 341] width 457 height 127
drag, startPoint x: 516, startPoint y: 388, endPoint x: 103, endPoint y: 380, distance: 413.1
click at [103, 380] on textarea at bounding box center [319, 341] width 457 height 127
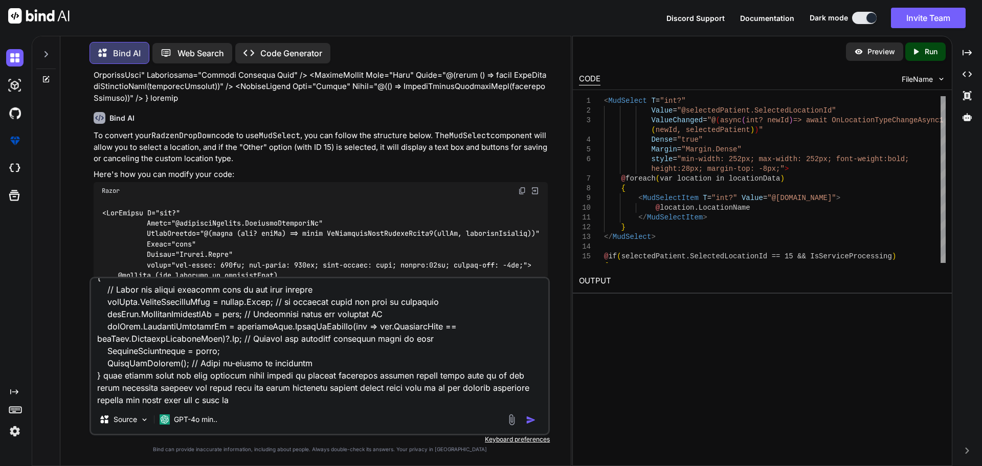
click at [255, 396] on textarea at bounding box center [319, 341] width 457 height 127
paste textarea "user select other and save location value string so parante compnenet correct s…"
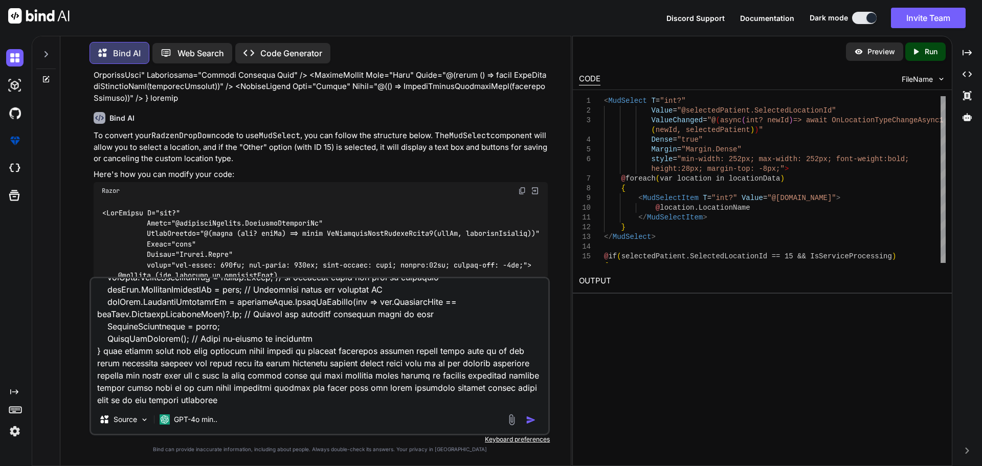
click at [299, 387] on textarea at bounding box center [319, 341] width 457 height 127
type textarea "I want to this paranat componant code <MudSelect T="int?" Value="@selectedPatie…"
click at [246, 405] on div "Source GPT-4o min.." at bounding box center [319, 356] width 460 height 158
click at [247, 400] on textarea at bounding box center [319, 341] width 457 height 127
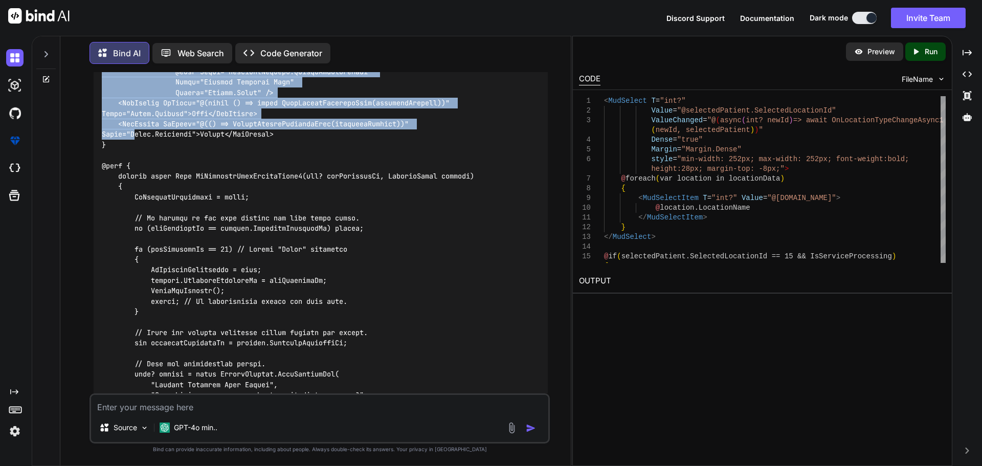
scroll to position [3994, 0]
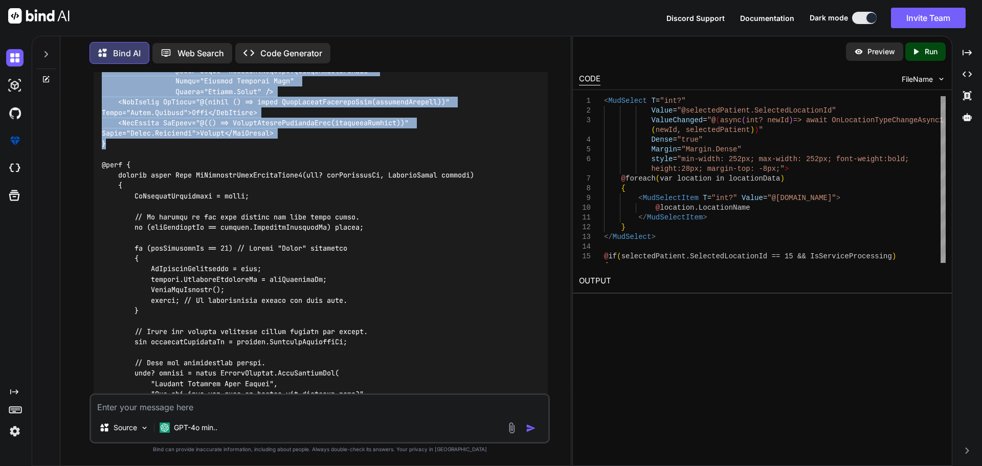
drag, startPoint x: 101, startPoint y: 116, endPoint x: 139, endPoint y: 186, distance: 79.4
click at [139, 186] on div at bounding box center [321, 425] width 454 height 1090
copy code "<MudSelect T="int?" Value="@selectedPatient.SelectedLocationId" ValueChanged="@…"
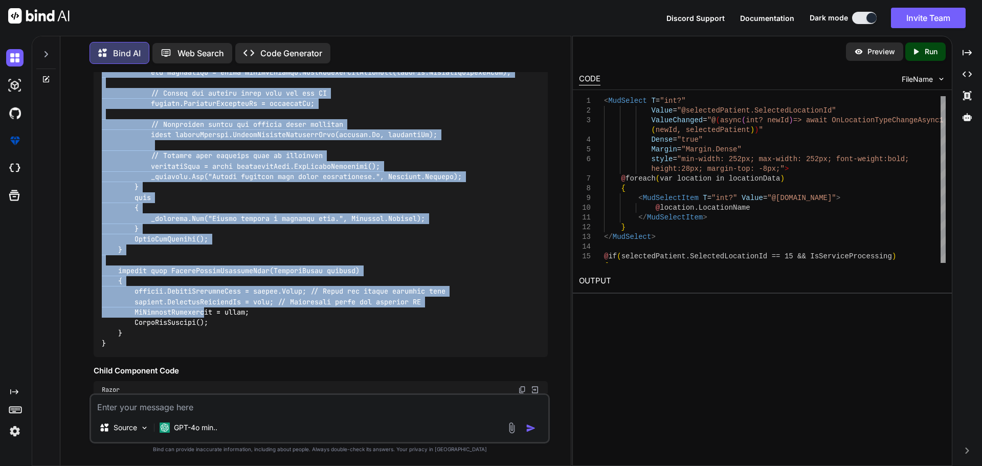
scroll to position [4658, 0]
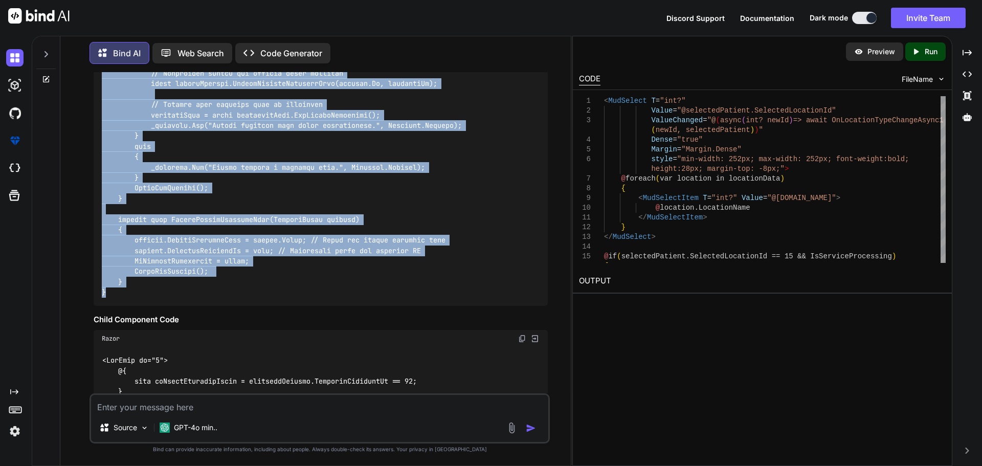
drag, startPoint x: 114, startPoint y: 217, endPoint x: 206, endPoint y: 341, distance: 154.2
copy code "private async Task OnLocationTypeChangeAsync1(int? newLocationId, PatientModel …"
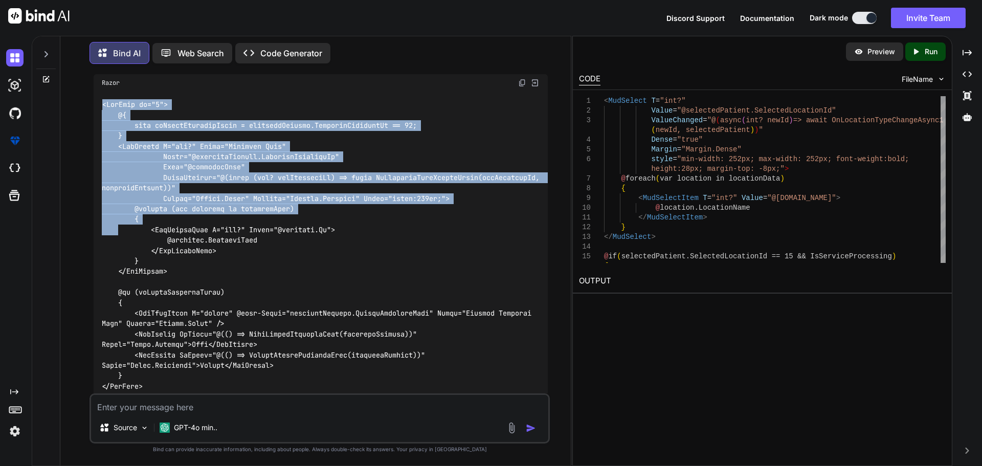
scroll to position [5067, 0]
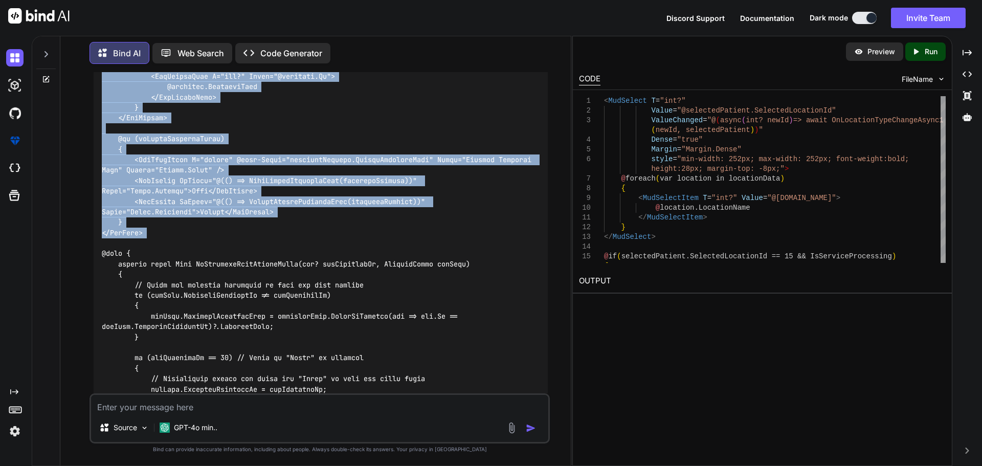
drag, startPoint x: 102, startPoint y: 141, endPoint x: 144, endPoint y: 279, distance: 144.3
copy code "<MudItem xs="6"> @{ bool isOtherSelectedValue = selectedPatient.SelectedLocatio…"
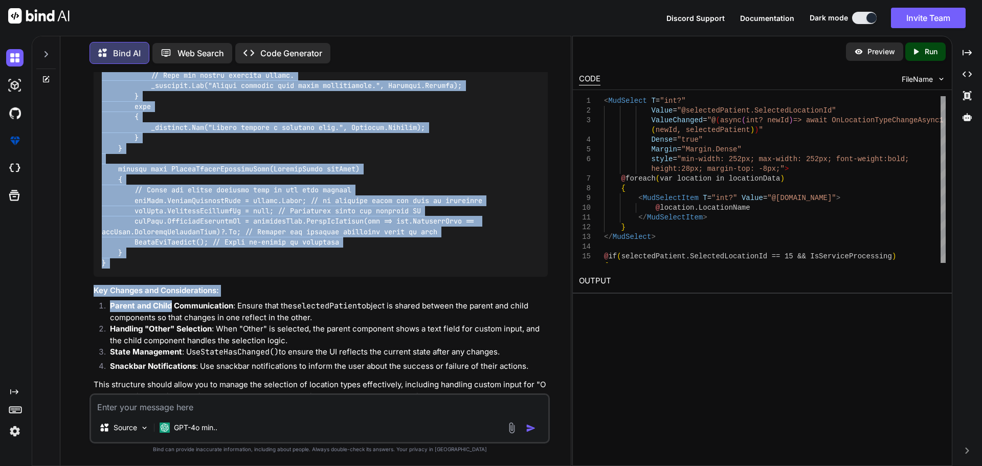
scroll to position [5988, 0]
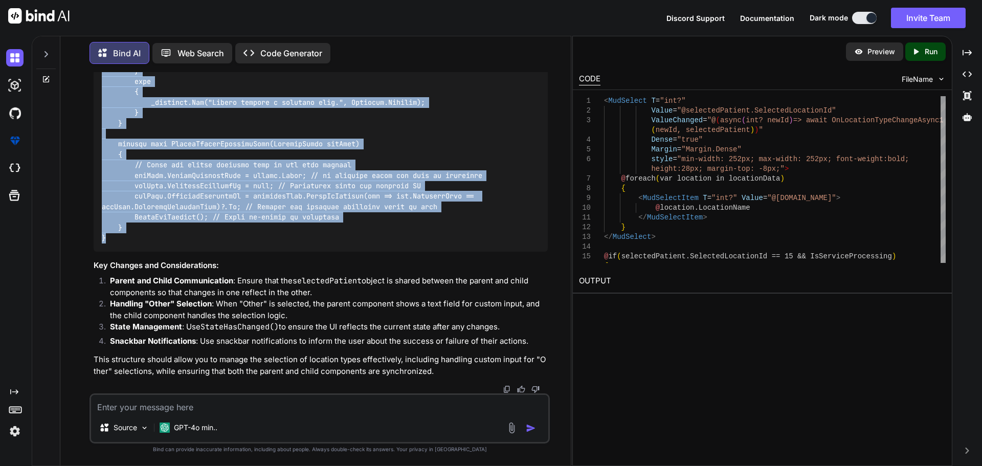
drag, startPoint x: 115, startPoint y: 100, endPoint x: 172, endPoint y: 235, distance: 146.8
copy code "private async Task OnLocationTypeChangeAsync(int? newLocationId, PatientModel r…"
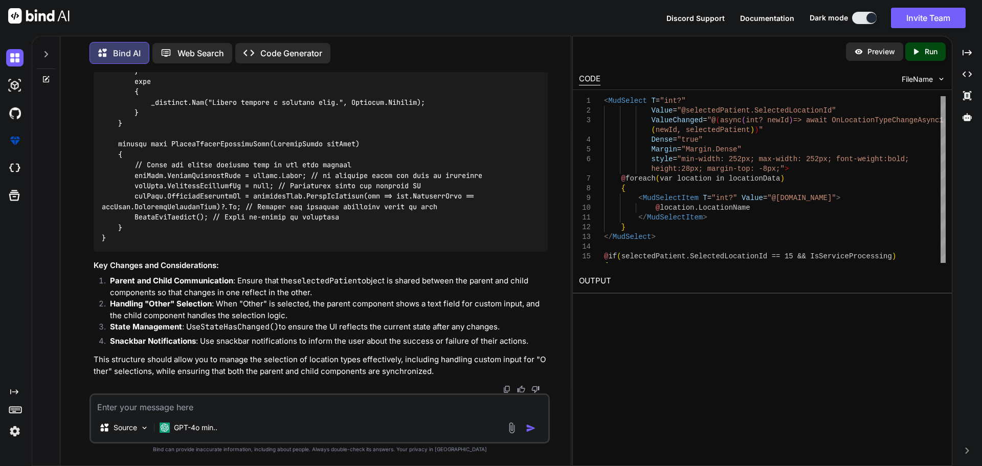
click at [226, 409] on textarea at bounding box center [319, 404] width 457 height 18
type textarea "not working proper this code"
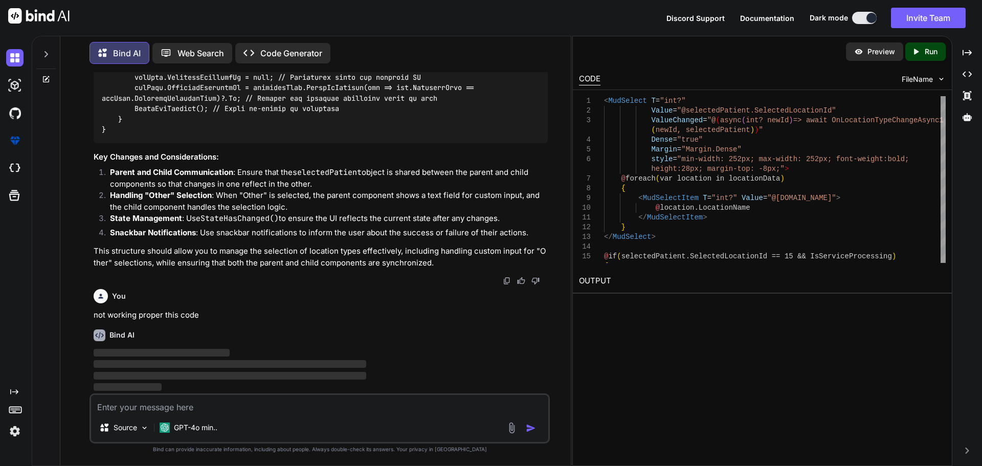
scroll to position [6096, 0]
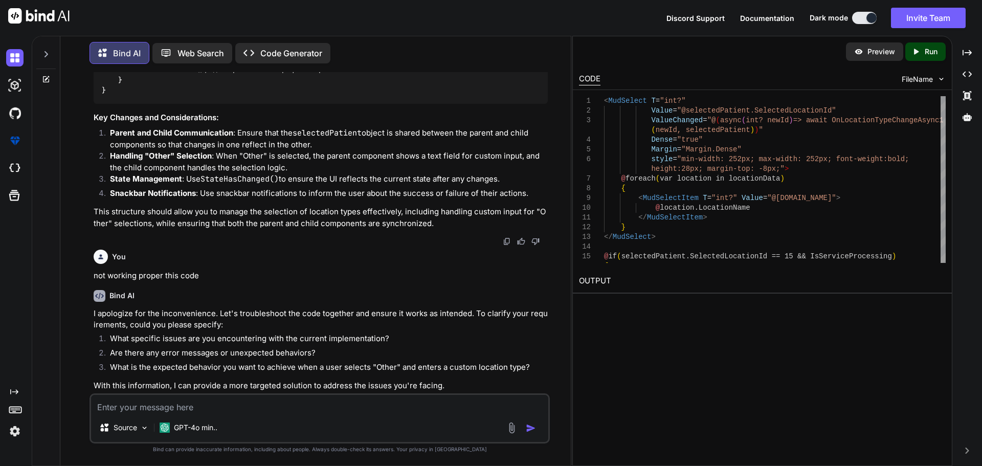
drag, startPoint x: 230, startPoint y: 306, endPoint x: 230, endPoint y: 317, distance: 11.2
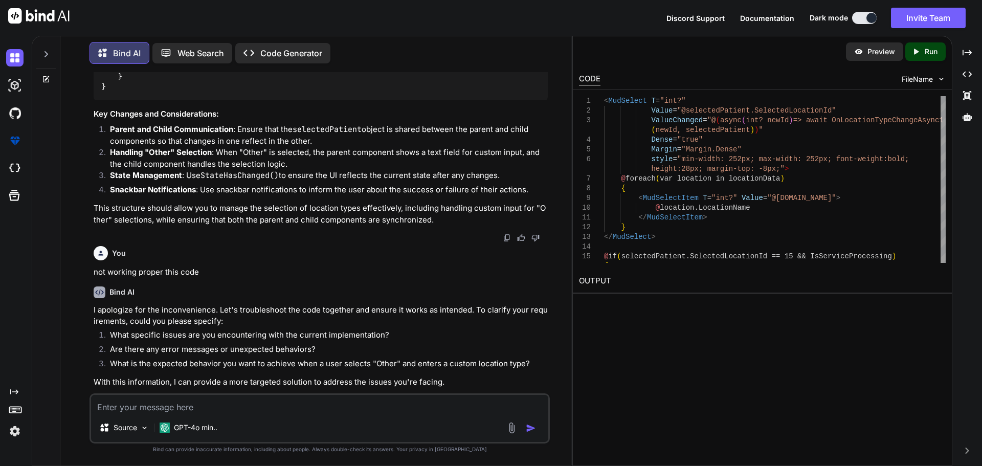
scroll to position [6152, 0]
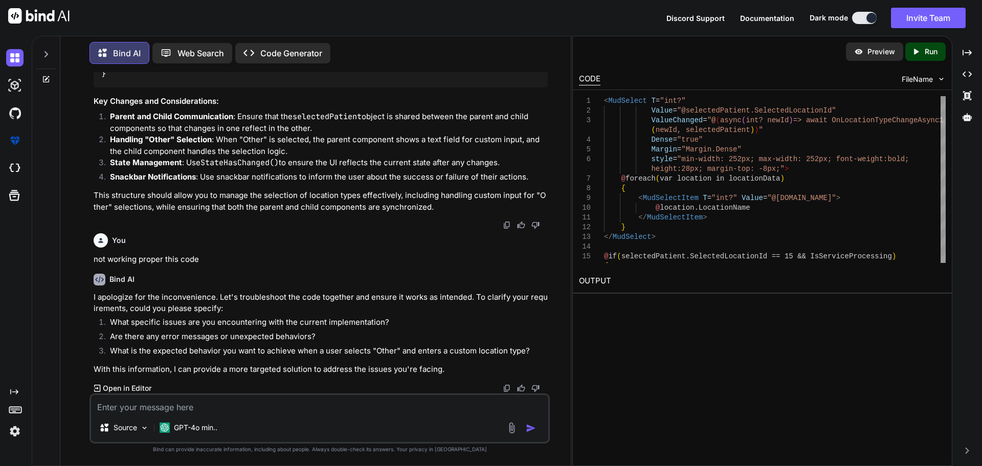
click at [149, 258] on p "not working proper this code" at bounding box center [321, 260] width 454 height 12
click at [125, 410] on textarea at bounding box center [319, 404] width 457 height 18
type textarea "same above issue id show ui not value show other location type value case paran…"
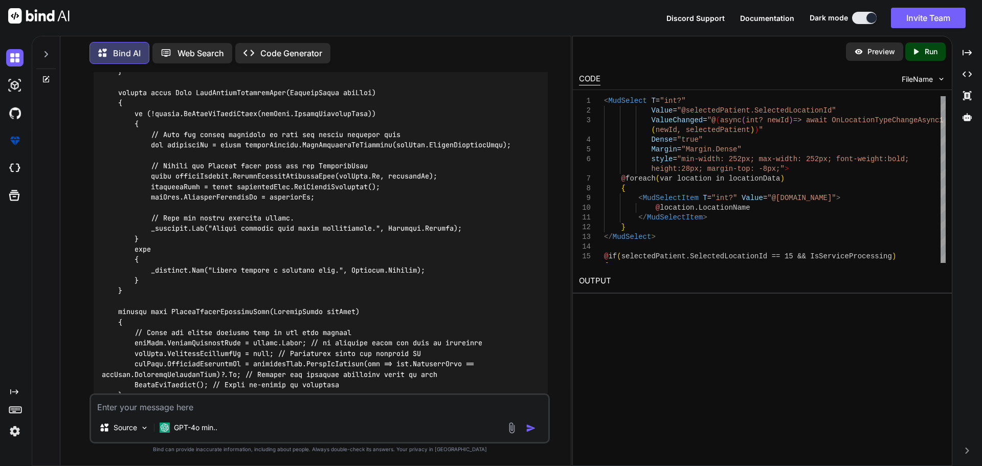
scroll to position [8552, 0]
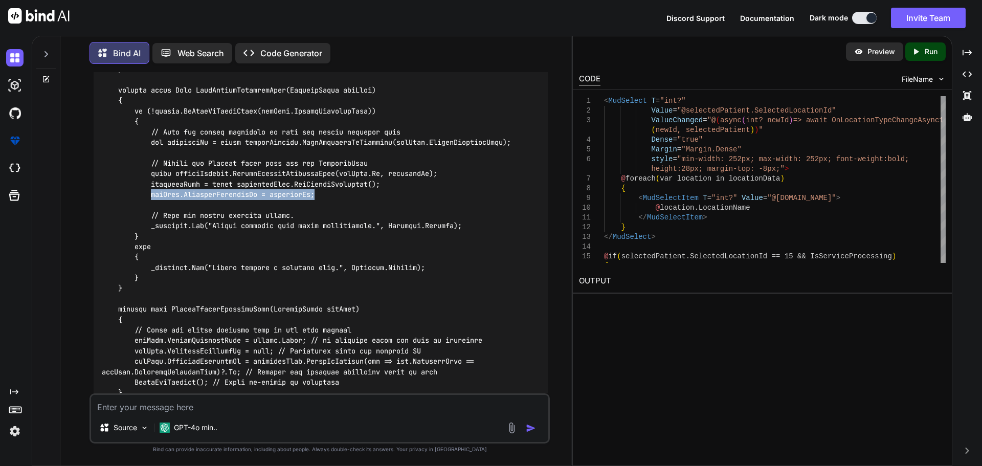
drag, startPoint x: 321, startPoint y: 255, endPoint x: 152, endPoint y: 255, distance: 168.7
drag, startPoint x: 320, startPoint y: 256, endPoint x: 153, endPoint y: 246, distance: 166.5
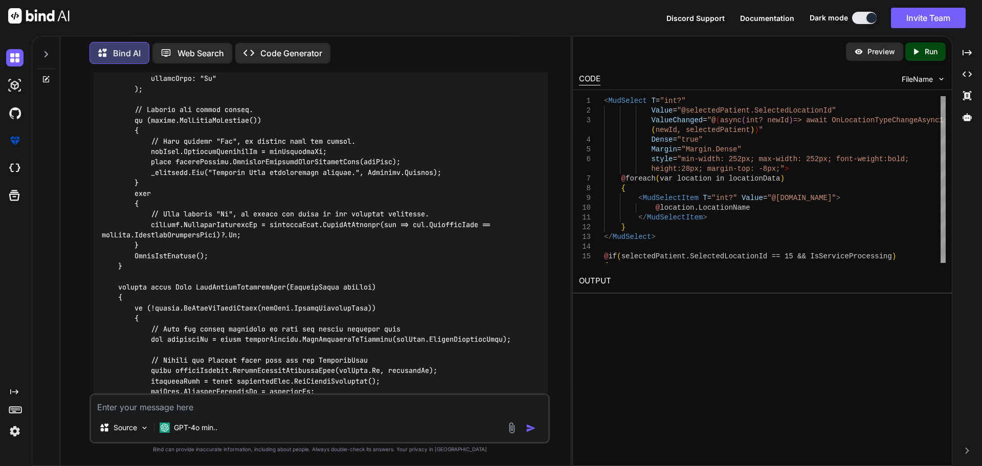
scroll to position [8348, 0]
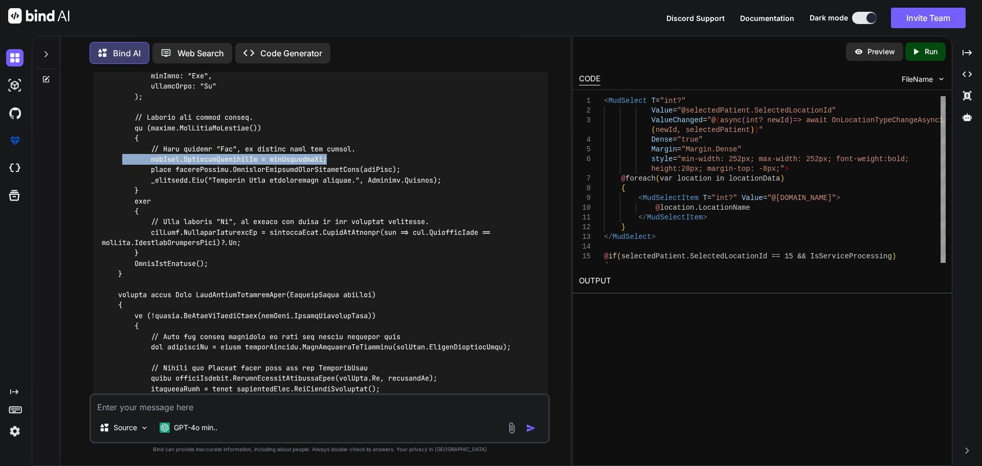
drag, startPoint x: 330, startPoint y: 217, endPoint x: 121, endPoint y: 215, distance: 208.6
click at [121, 215] on code at bounding box center [323, 24] width 442 height 1178
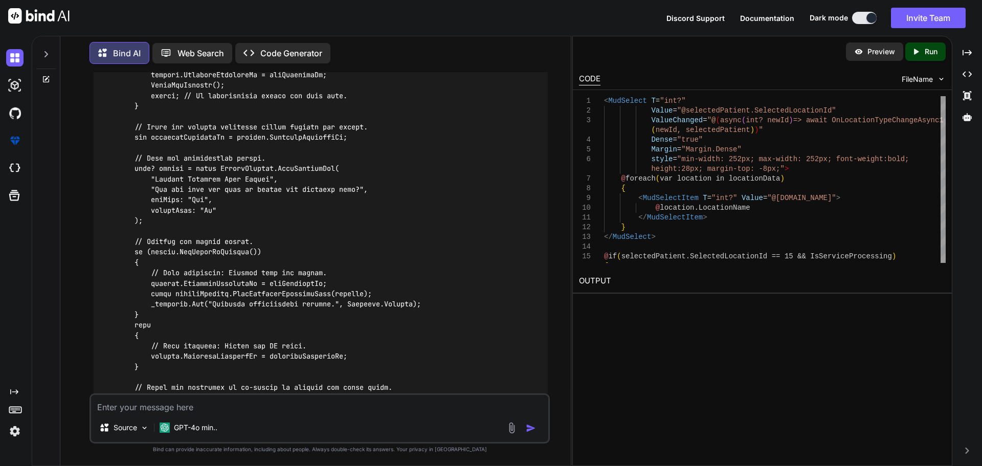
scroll to position [7172, 0]
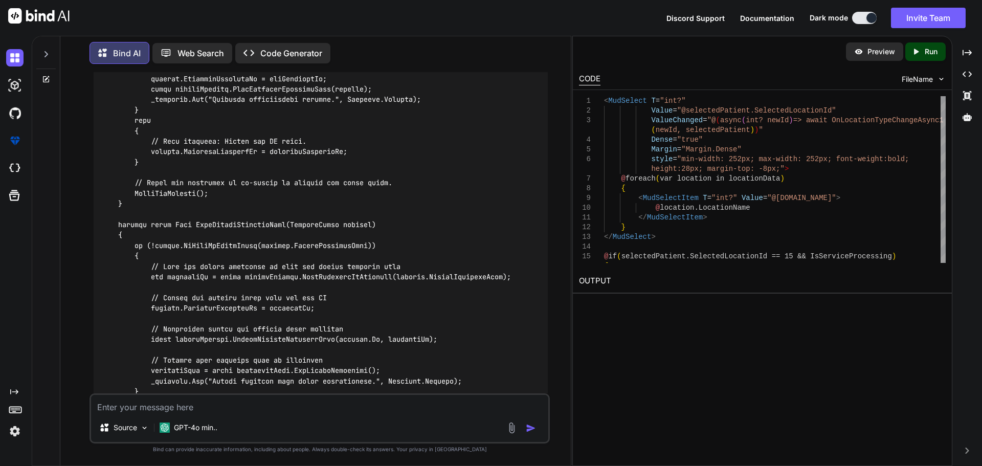
click at [241, 283] on code at bounding box center [323, 16] width 442 height 1074
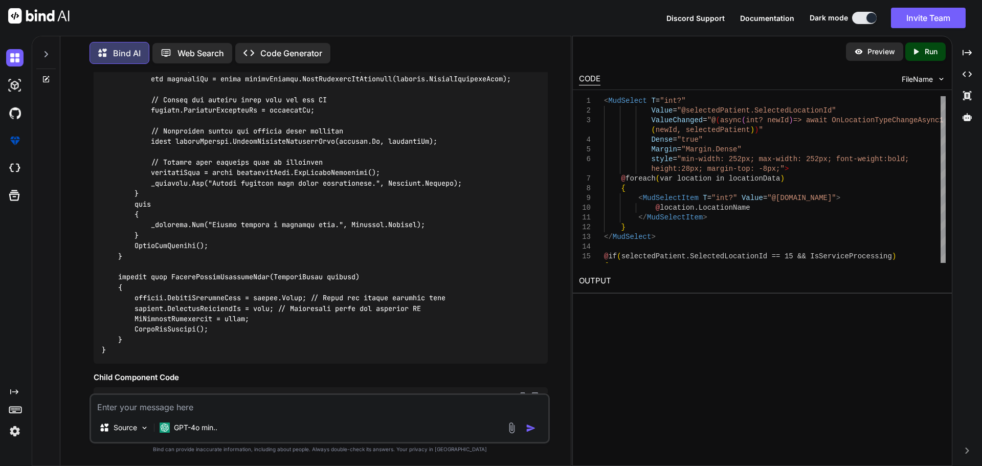
scroll to position [7377, 0]
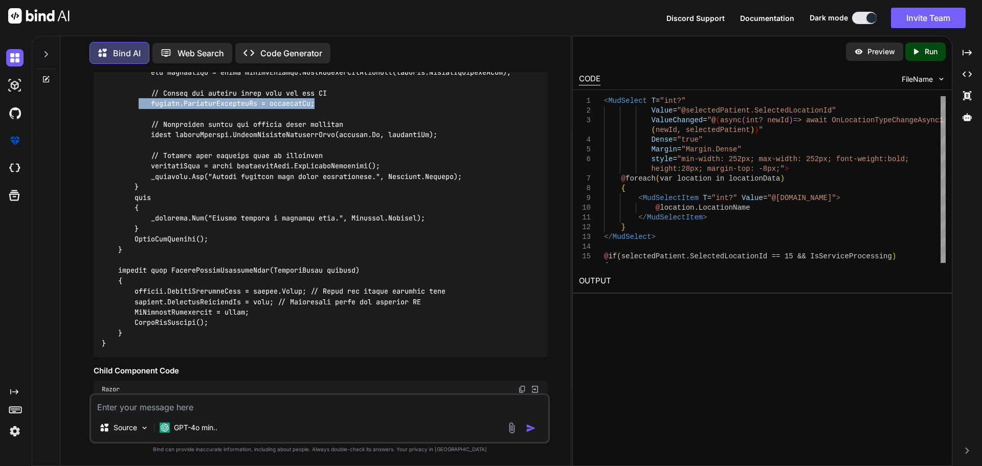
drag, startPoint x: 325, startPoint y: 164, endPoint x: 139, endPoint y: 163, distance: 186.1
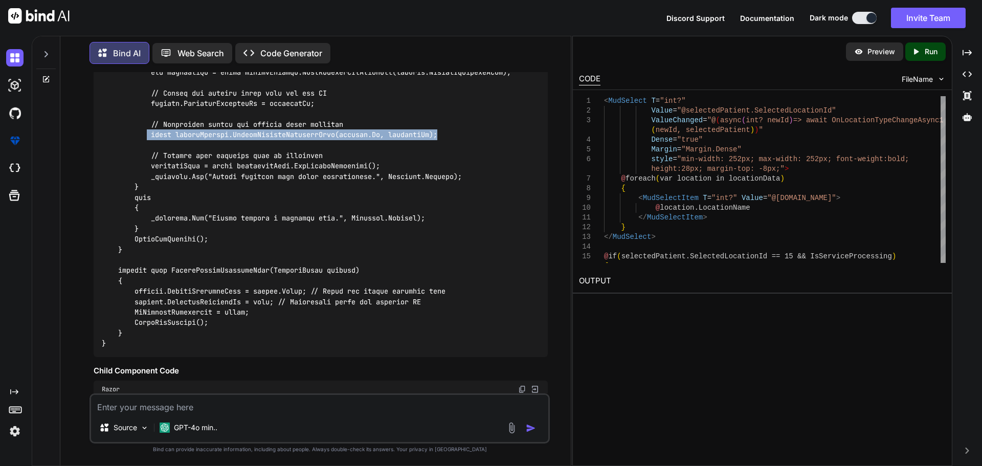
drag, startPoint x: 149, startPoint y: 196, endPoint x: 444, endPoint y: 196, distance: 294.5
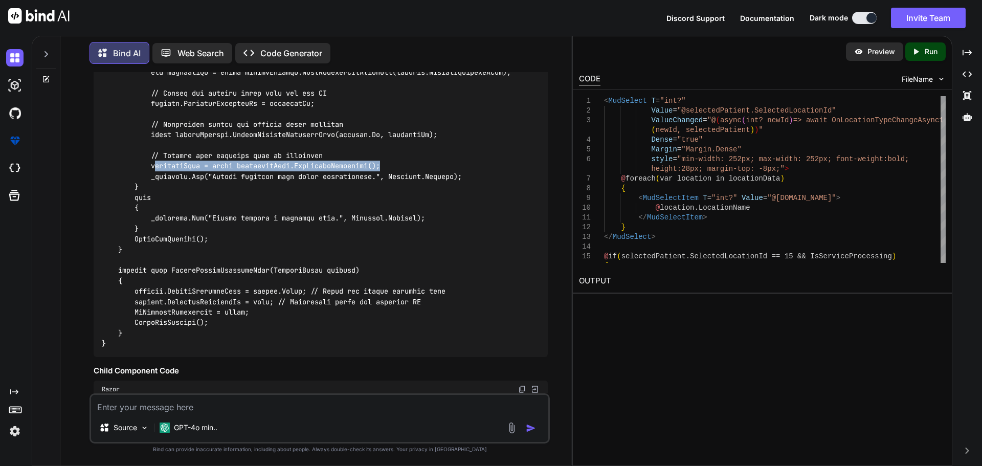
drag, startPoint x: 385, startPoint y: 223, endPoint x: 155, endPoint y: 225, distance: 229.5
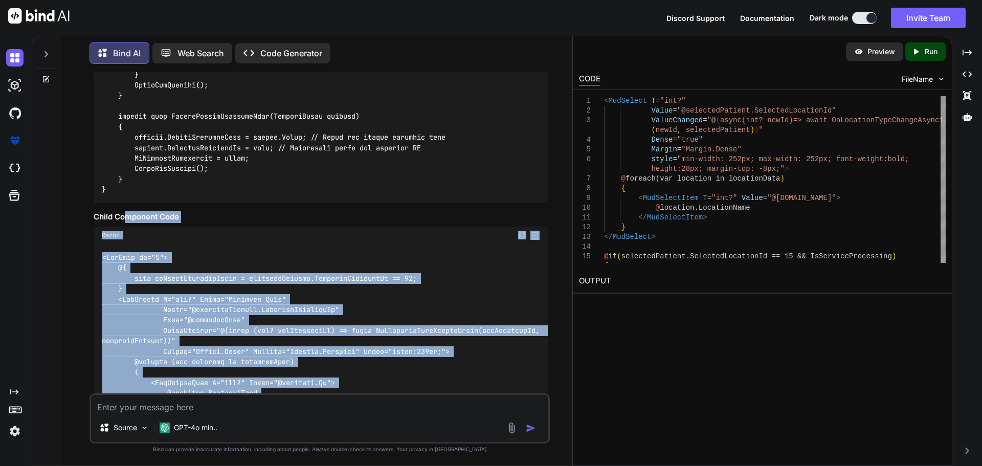
scroll to position [7530, 0]
drag, startPoint x: 157, startPoint y: 351, endPoint x: 101, endPoint y: 318, distance: 64.9
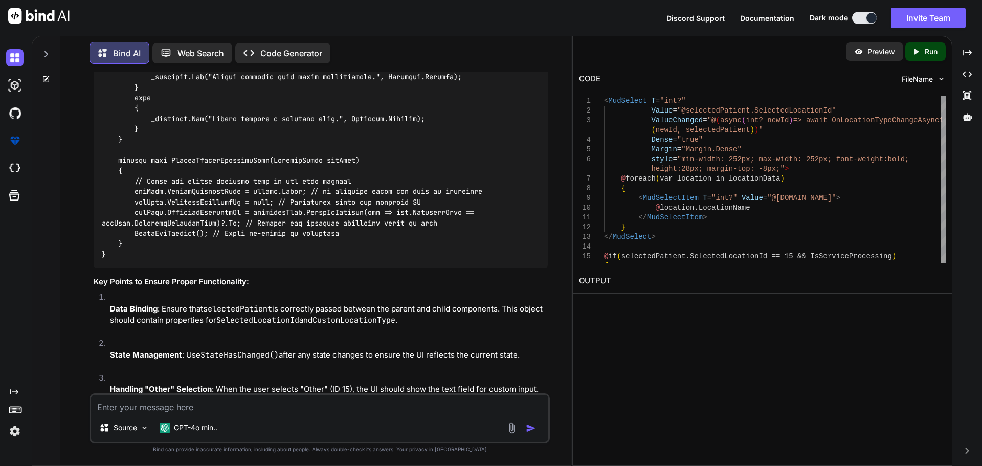
scroll to position [8706, 0]
